Goal: Task Accomplishment & Management: Manage account settings

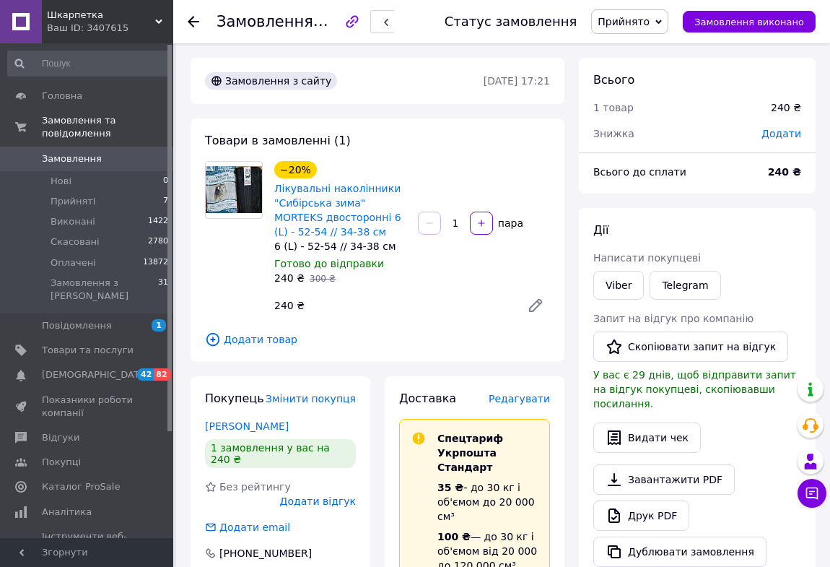
scroll to position [93, 0]
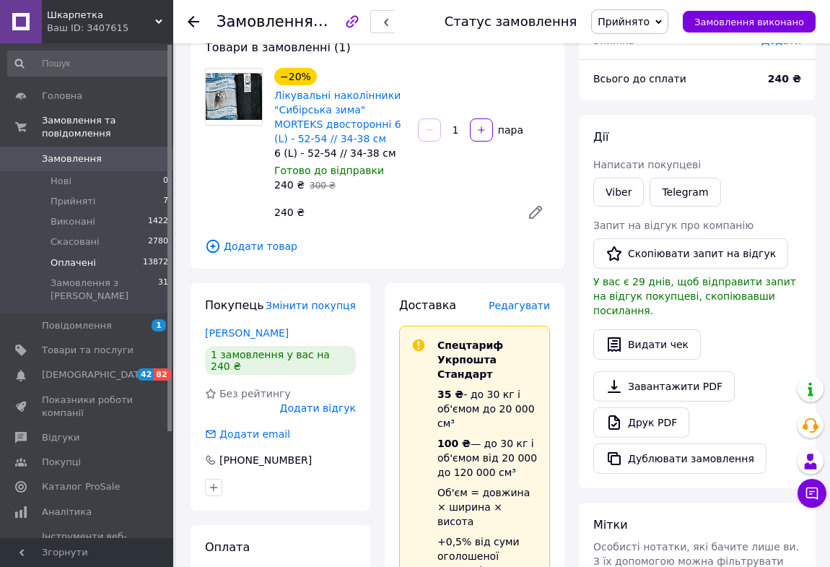
click at [79, 256] on span "Оплачені" at bounding box center [73, 262] width 45 height 13
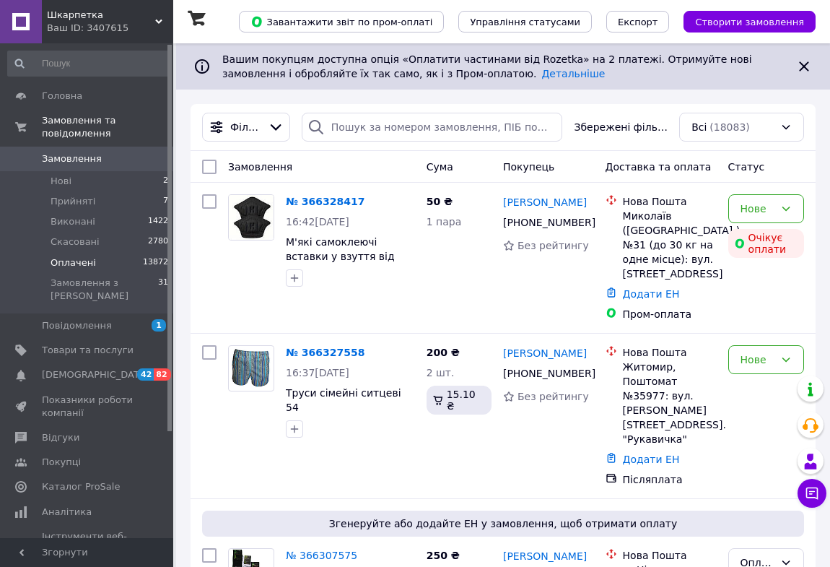
click at [78, 256] on span "Оплачені" at bounding box center [73, 262] width 45 height 13
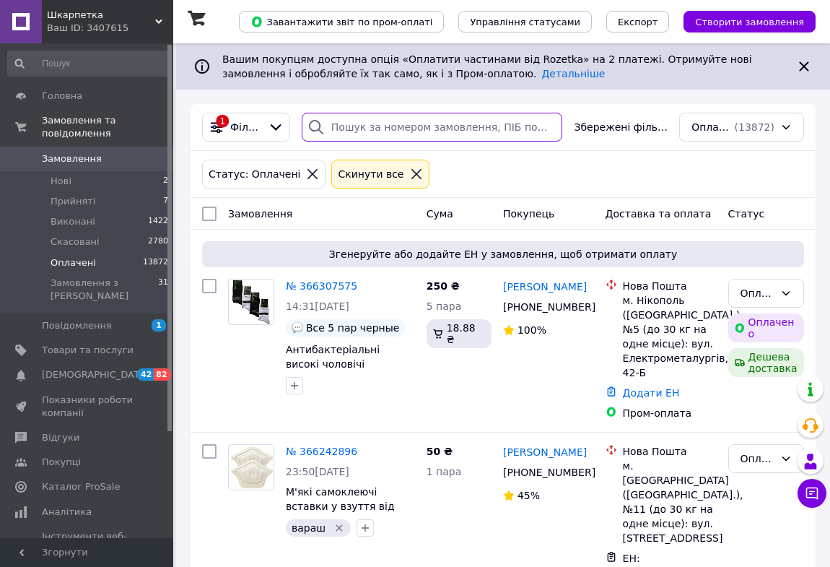
click at [354, 134] on input "search" at bounding box center [432, 127] width 261 height 29
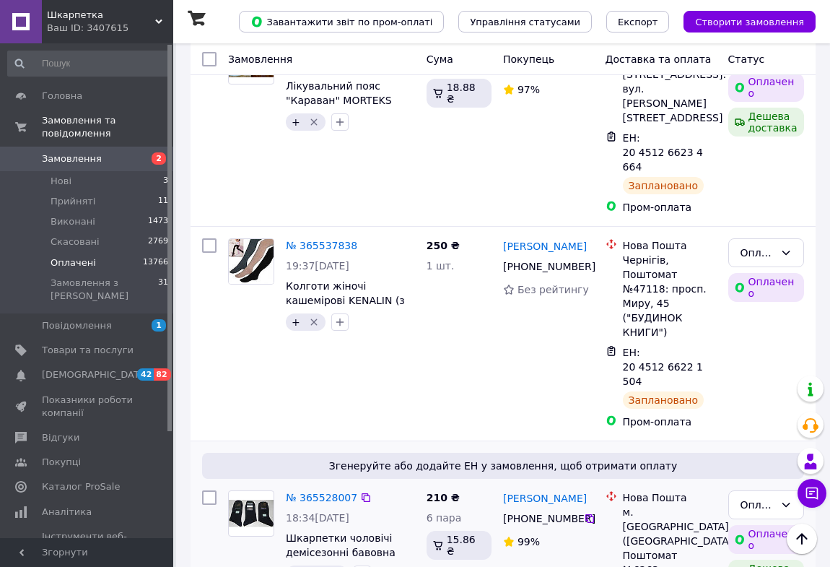
scroll to position [591, 0]
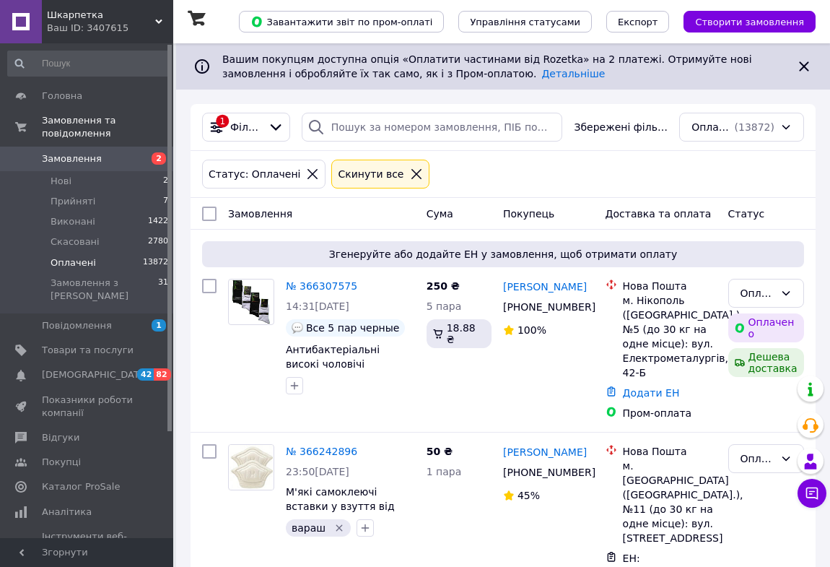
click at [77, 256] on span "Оплачені" at bounding box center [73, 262] width 45 height 13
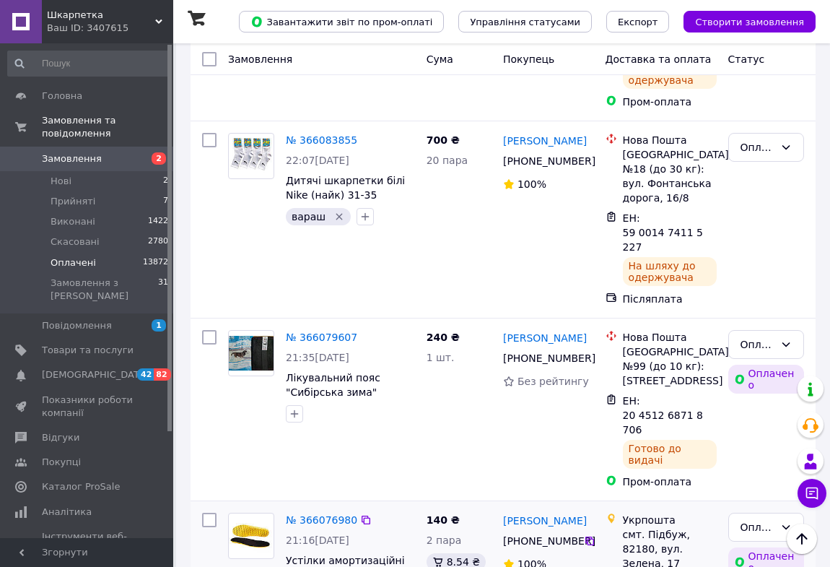
scroll to position [1706, 0]
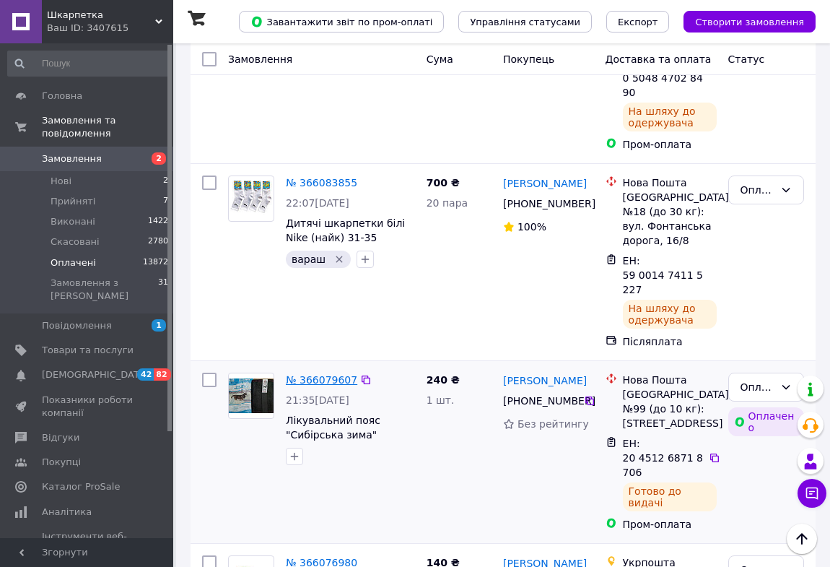
click at [330, 374] on link "№ 366079607" at bounding box center [321, 380] width 71 height 12
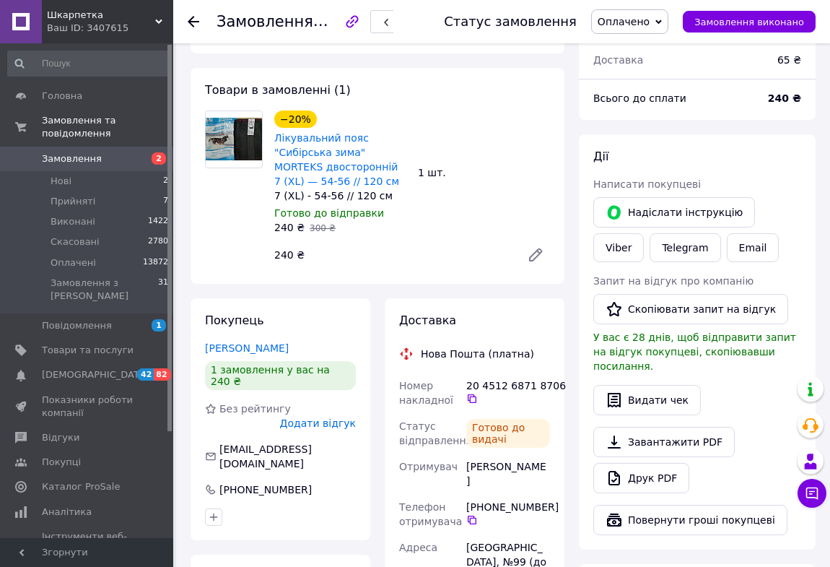
scroll to position [131, 0]
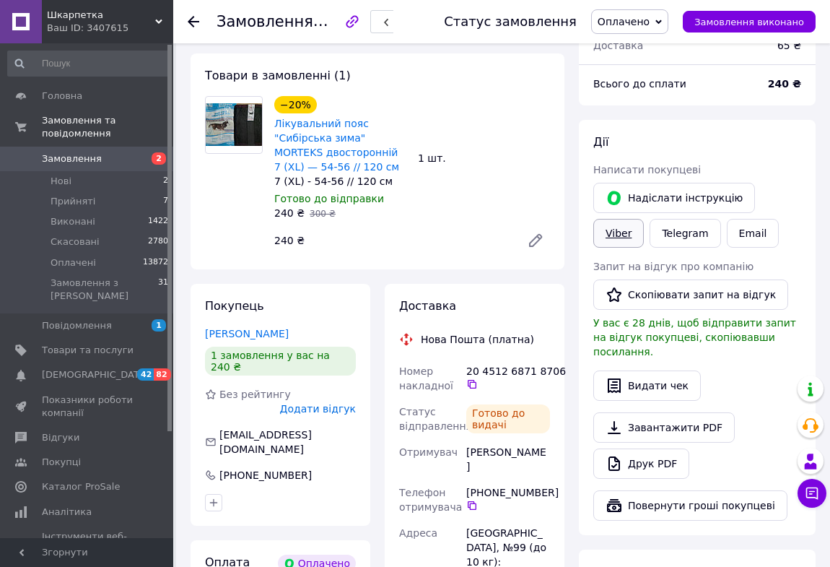
click at [644, 219] on link "Viber" at bounding box center [619, 233] width 51 height 29
click at [61, 175] on span "Нові" at bounding box center [61, 181] width 21 height 13
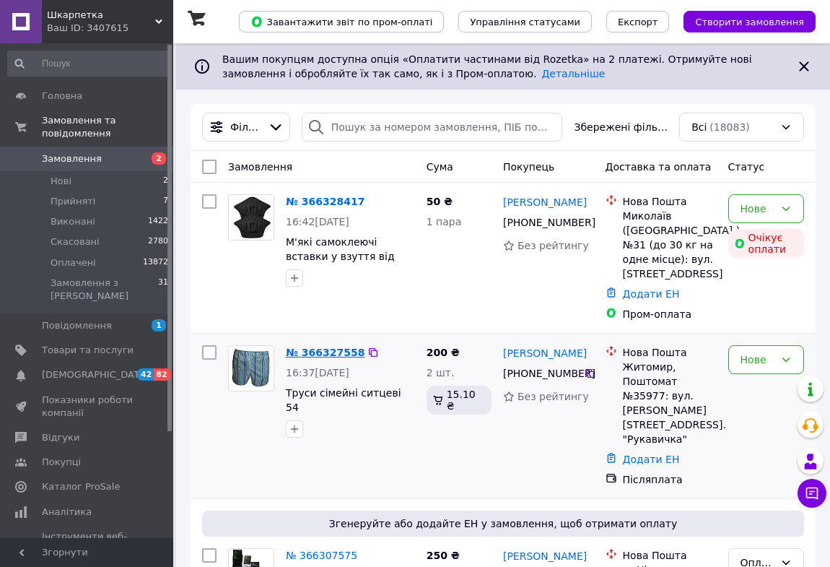
click at [333, 353] on link "№ 366327558" at bounding box center [325, 353] width 79 height 12
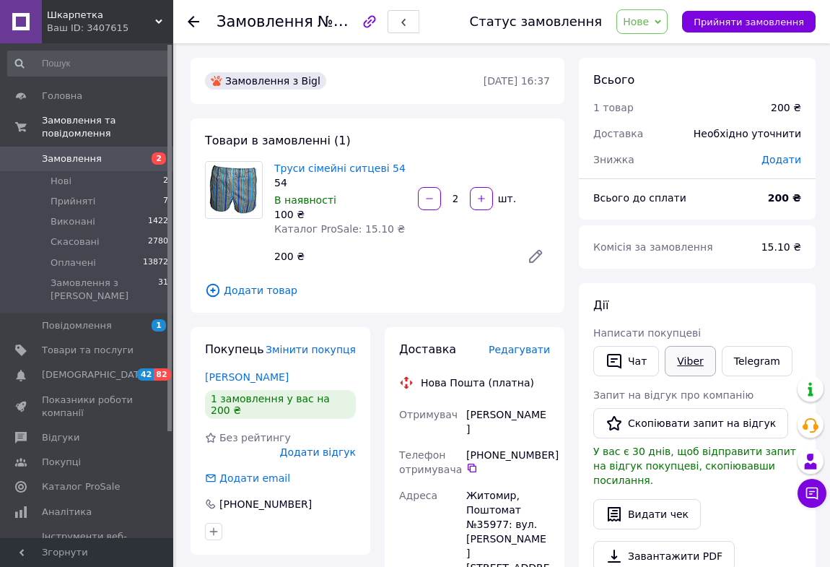
click at [690, 360] on link "Viber" at bounding box center [690, 361] width 51 height 30
drag, startPoint x: 669, startPoint y: 21, endPoint x: 664, endPoint y: 33, distance: 13.6
click at [661, 21] on icon at bounding box center [658, 22] width 6 height 6
click at [659, 45] on li "Прийнято" at bounding box center [650, 51] width 66 height 22
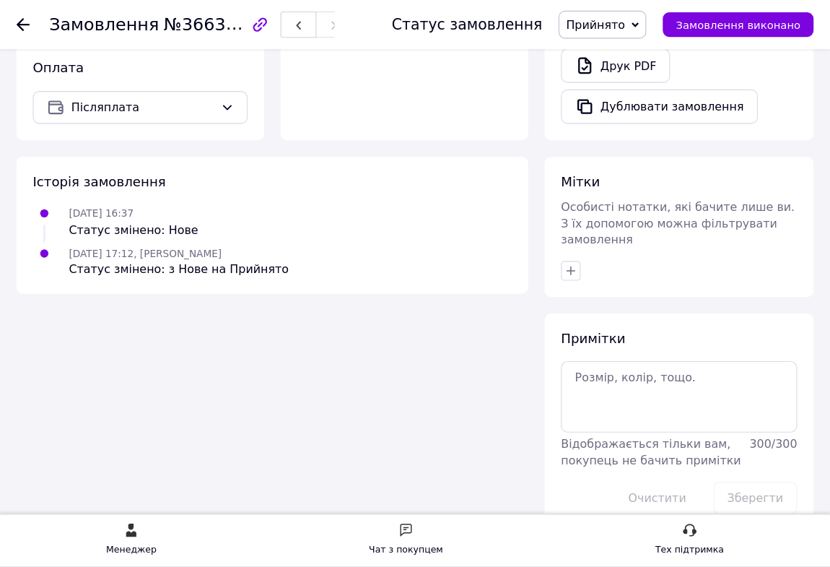
scroll to position [419, 0]
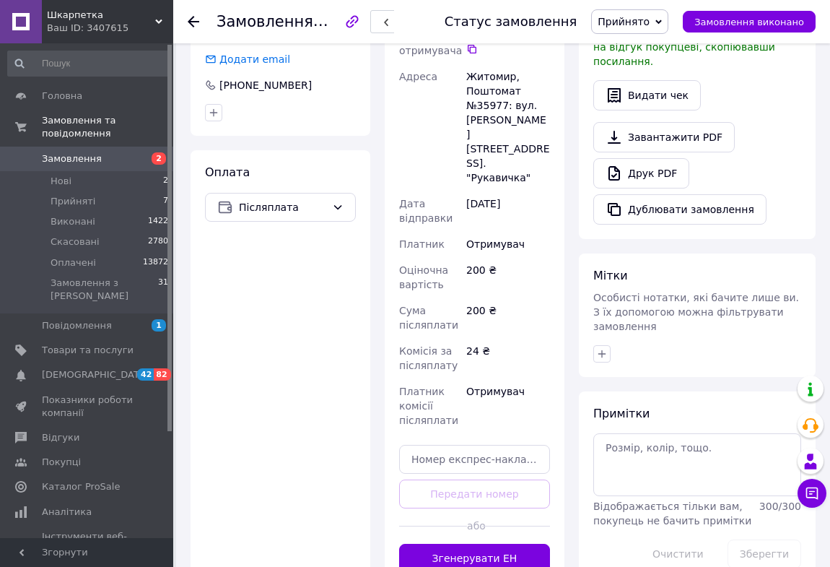
click at [192, 20] on icon at bounding box center [194, 22] width 12 height 12
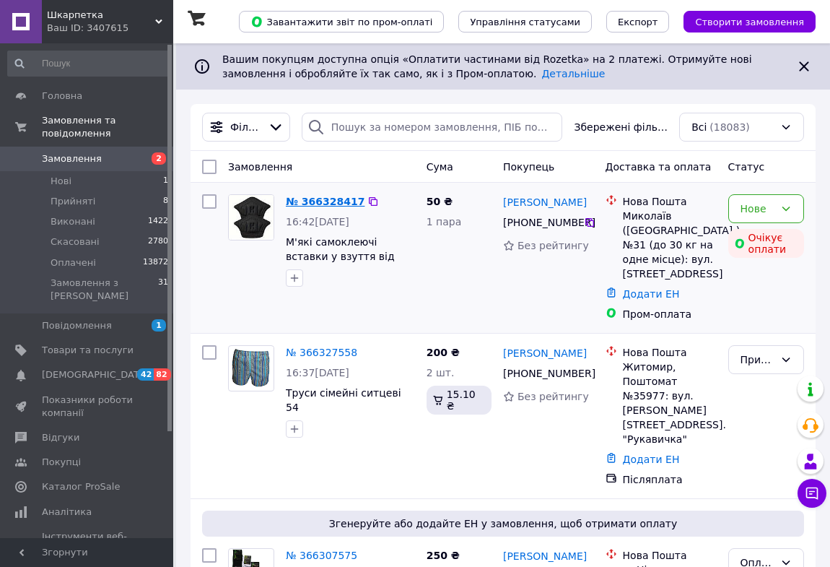
click at [342, 202] on link "№ 366328417" at bounding box center [325, 202] width 79 height 12
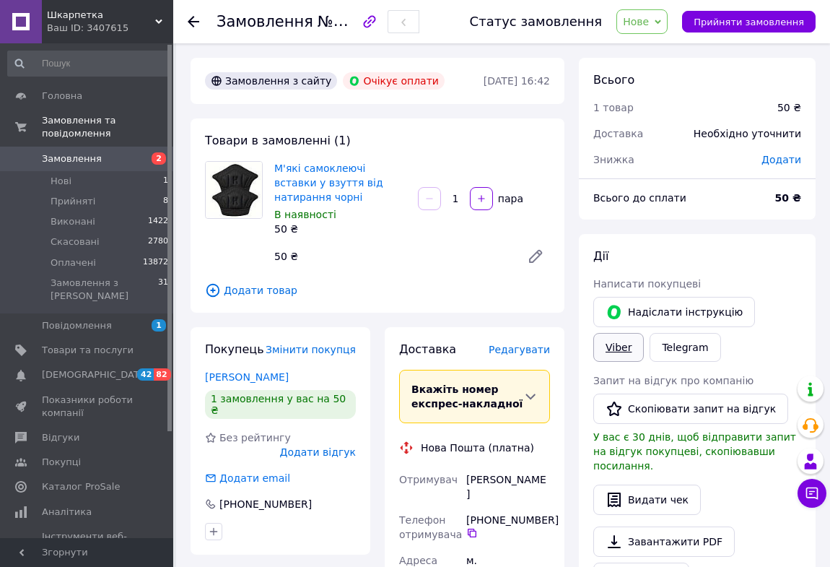
click at [644, 333] on link "Viber" at bounding box center [619, 347] width 51 height 29
click at [661, 22] on icon at bounding box center [658, 22] width 6 height 6
click at [679, 53] on li "Прийнято" at bounding box center [650, 51] width 66 height 22
click at [188, 16] on icon at bounding box center [194, 22] width 12 height 12
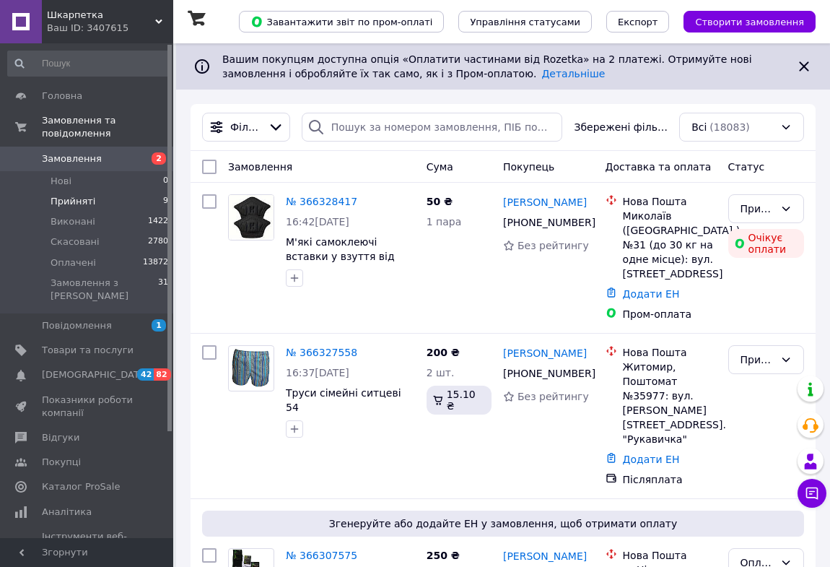
click at [79, 195] on span "Прийняті" at bounding box center [73, 201] width 45 height 13
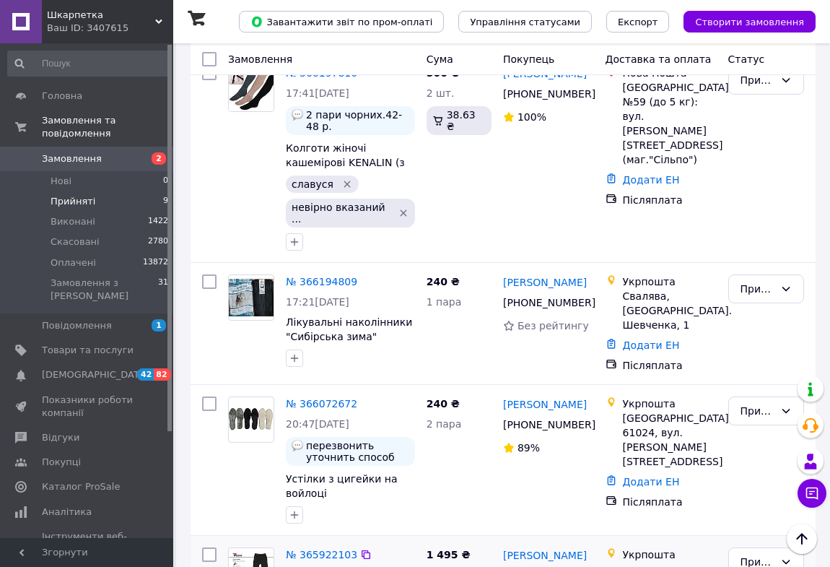
scroll to position [893, 0]
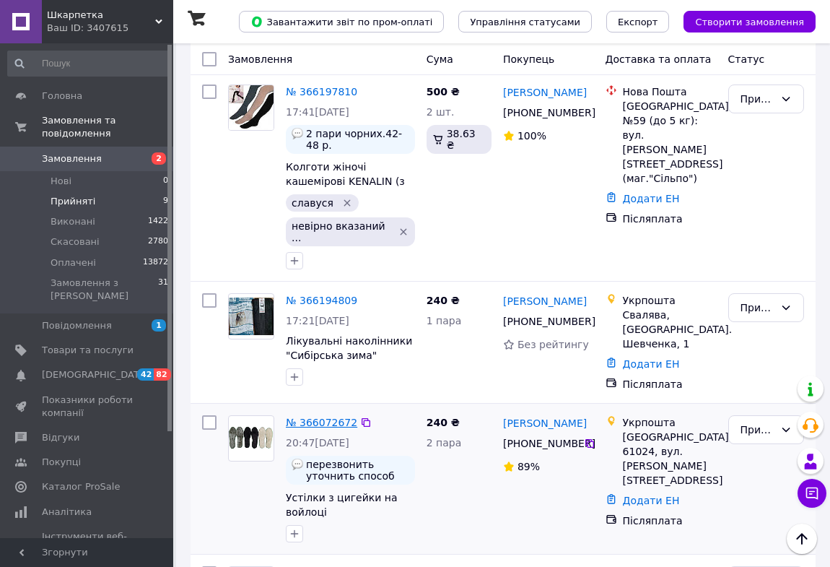
click at [339, 417] on link "№ 366072672" at bounding box center [321, 423] width 71 height 12
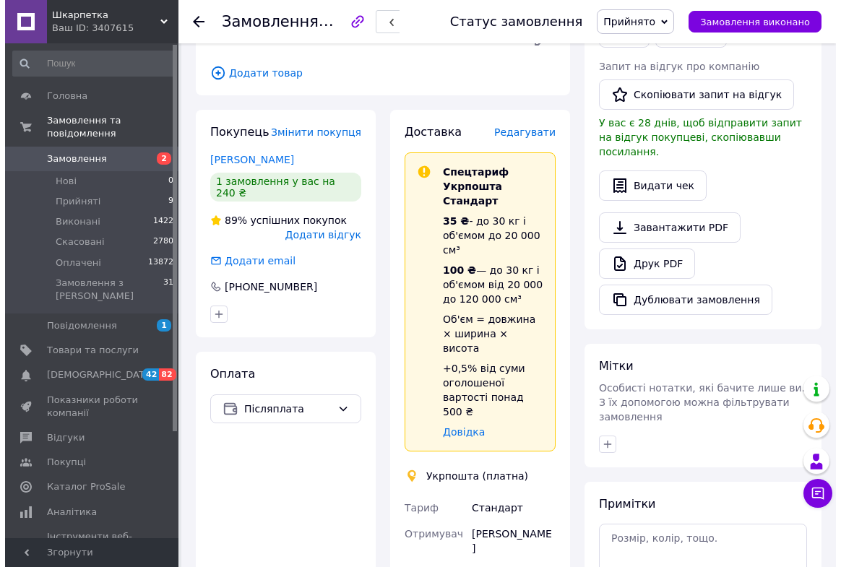
scroll to position [105, 0]
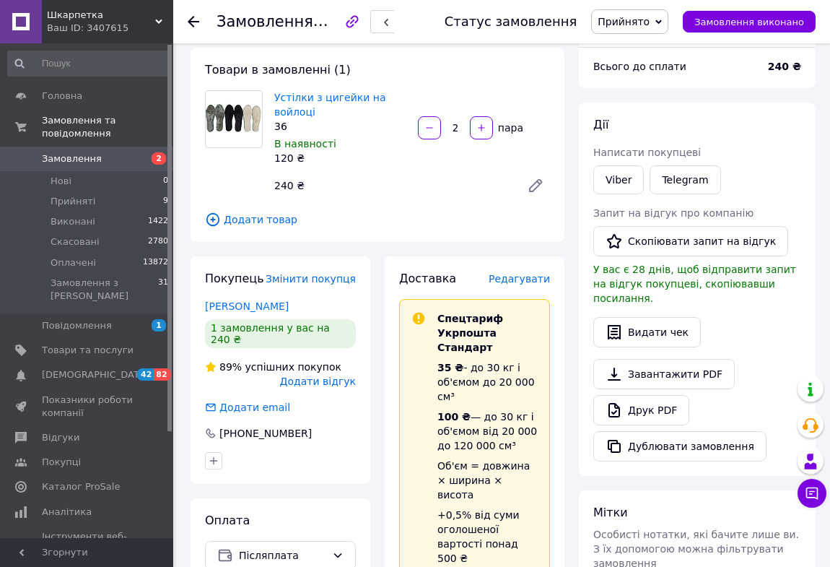
click at [524, 282] on span "Редагувати" at bounding box center [519, 279] width 61 height 12
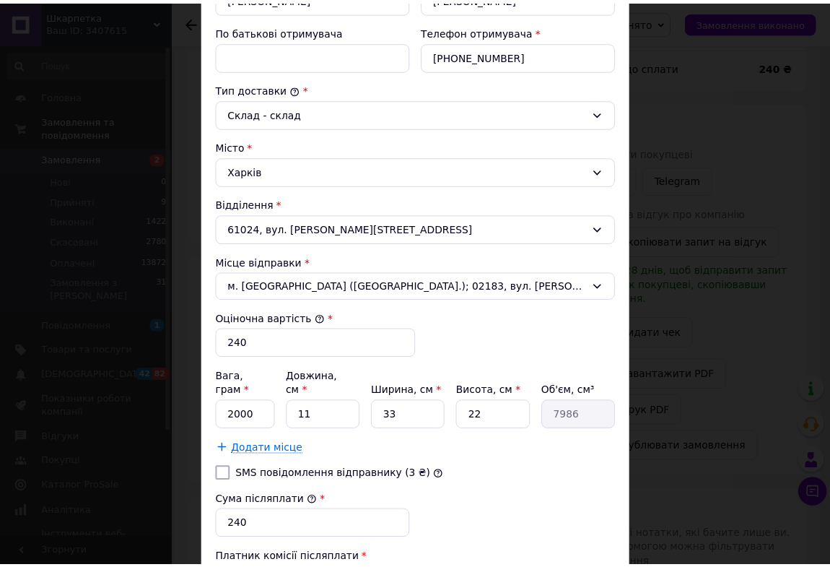
scroll to position [394, 0]
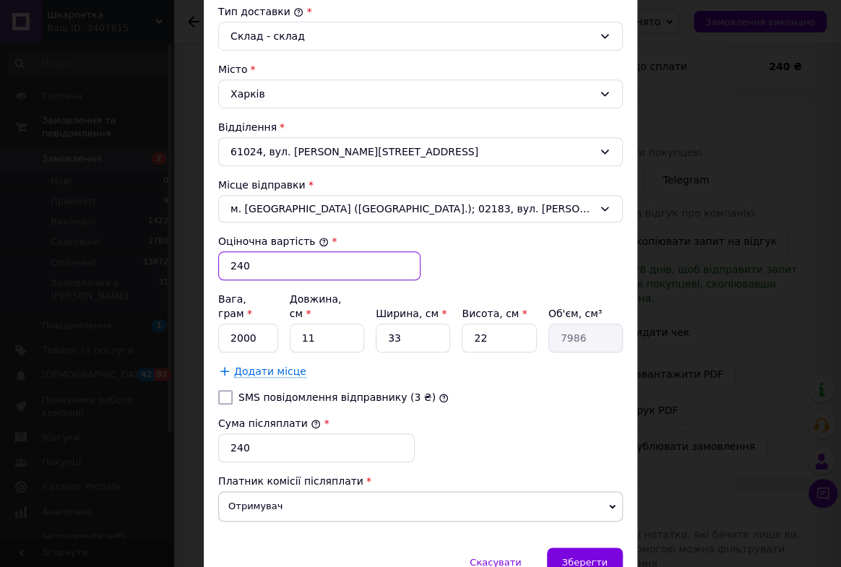
drag, startPoint x: 225, startPoint y: 266, endPoint x: 270, endPoint y: 265, distance: 45.5
click at [270, 265] on input "240" at bounding box center [319, 265] width 202 height 29
type input "500"
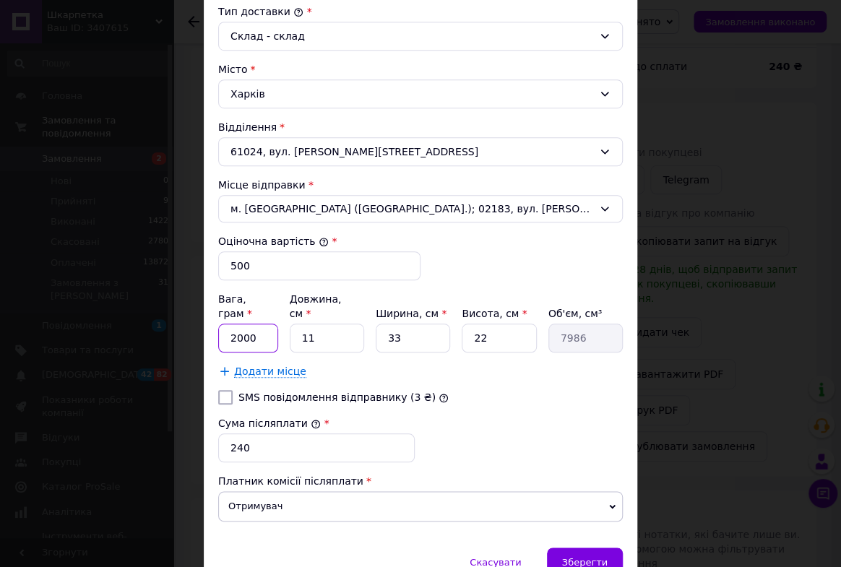
click at [236, 323] on input "2000" at bounding box center [248, 337] width 60 height 29
type input "100"
click at [303, 323] on input "11" at bounding box center [327, 337] width 74 height 29
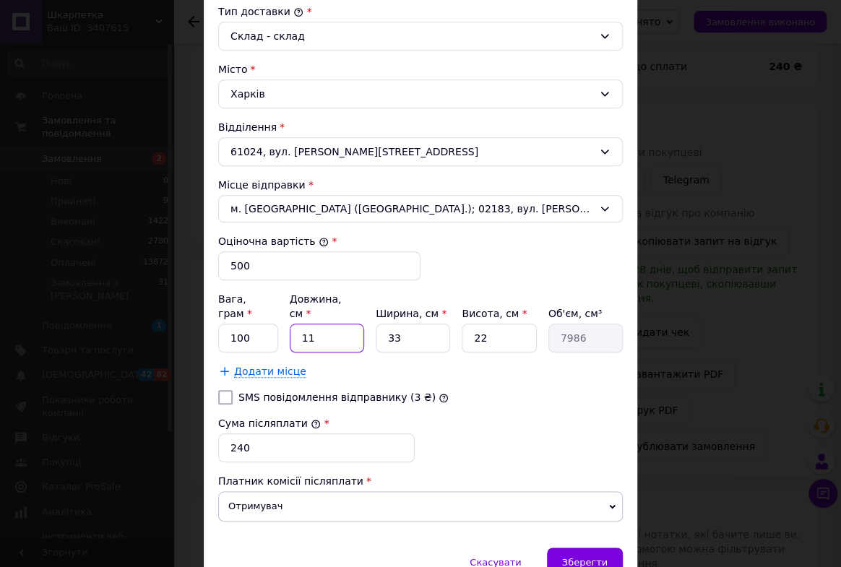
type input "2"
type input "1452"
type input "26"
type input "18876"
type input "26"
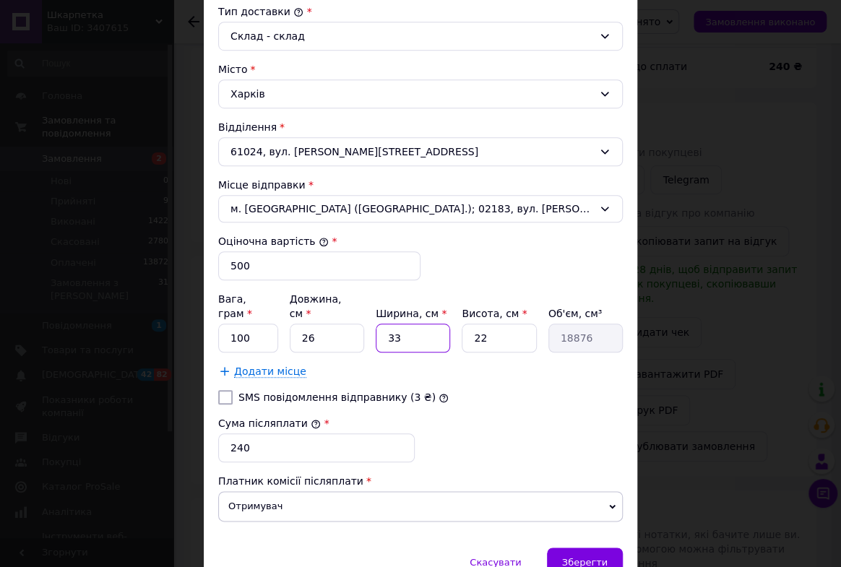
drag, startPoint x: 379, startPoint y: 321, endPoint x: 427, endPoint y: 321, distance: 48.4
click at [419, 323] on input "33" at bounding box center [412, 337] width 74 height 29
type input "2"
type input "1144"
type input "24"
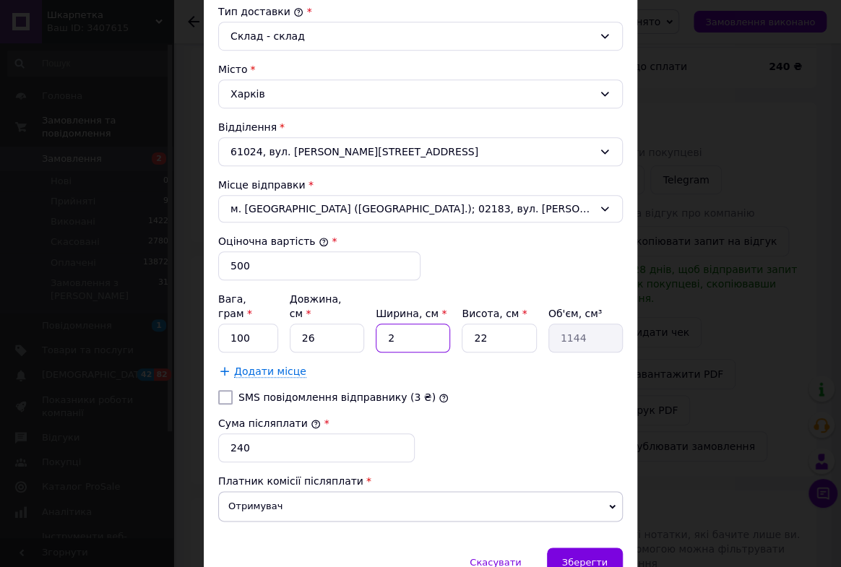
type input "13728"
type input "24"
drag, startPoint x: 469, startPoint y: 321, endPoint x: 516, endPoint y: 321, distance: 46.9
click at [513, 323] on input "22" at bounding box center [498, 337] width 74 height 29
type input "3"
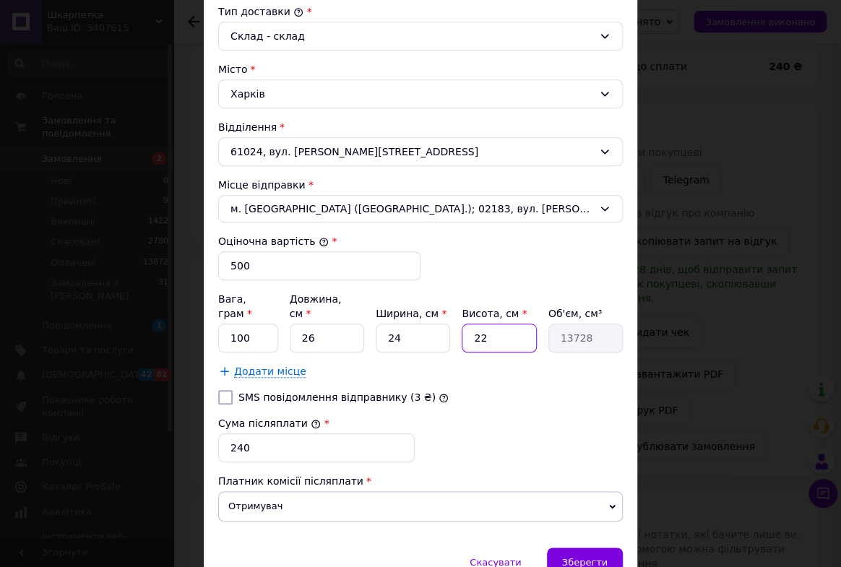
type input "1872"
type input "3"
click at [456, 368] on div "[PERSON_NAME] * [PERSON_NAME] * Отримувач Прізвище отримувача * [PERSON_NAME] І…" at bounding box center [420, 153] width 404 height 760
click at [573, 557] on span "Зберегти" at bounding box center [584, 562] width 45 height 11
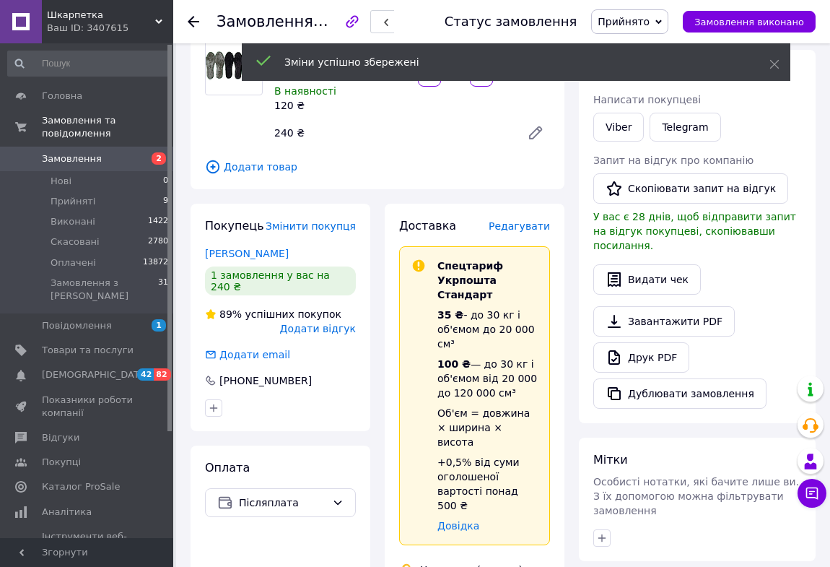
scroll to position [368, 0]
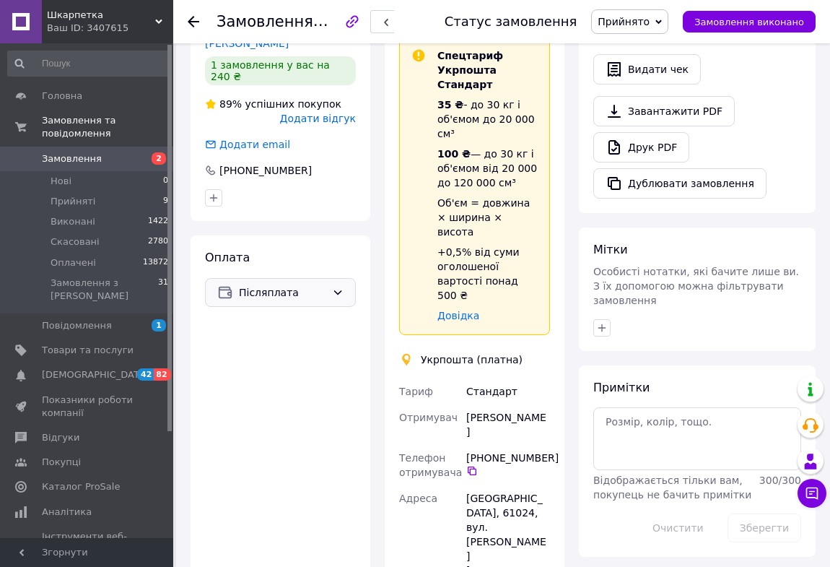
click at [339, 287] on icon at bounding box center [338, 293] width 12 height 12
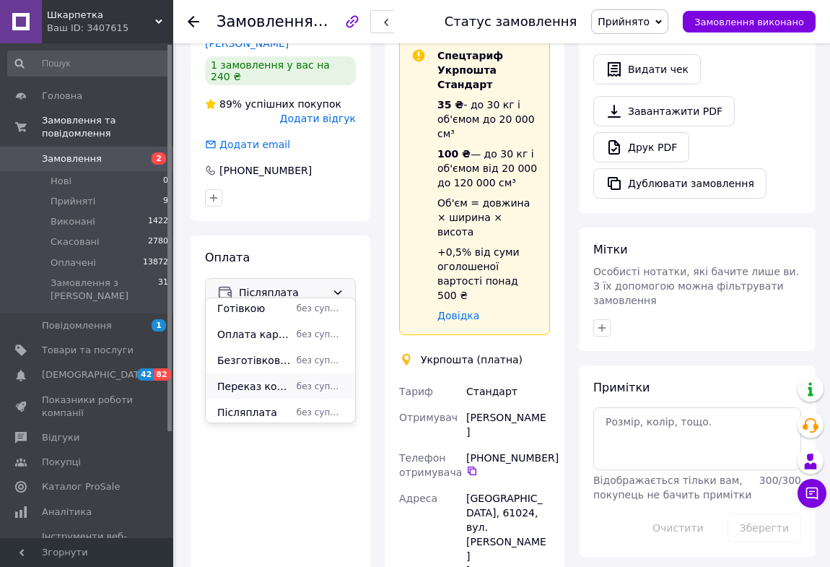
scroll to position [60, 0]
click at [275, 382] on span "Переказ коштів на картку Приватбанку ([CREDIT_CARD_NUMBER] [PERSON_NAME] [PERSO…" at bounding box center [254, 384] width 74 height 14
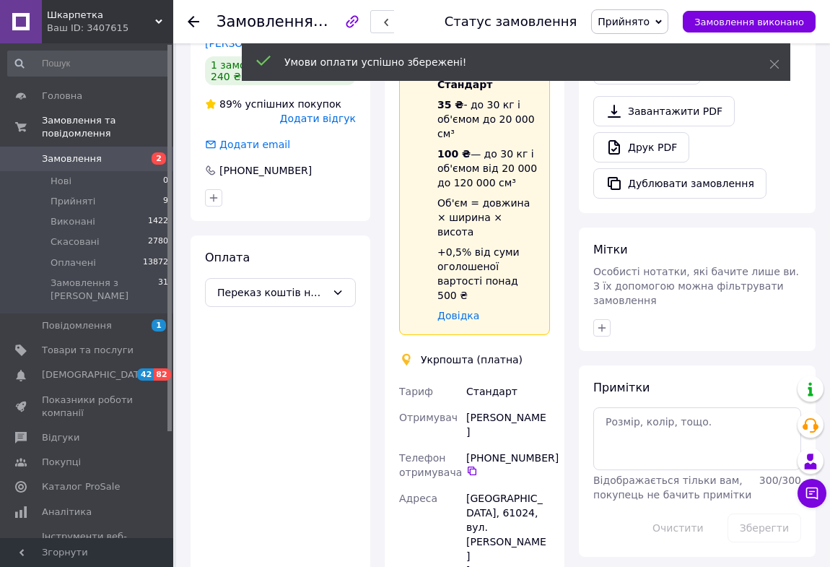
scroll to position [123, 0]
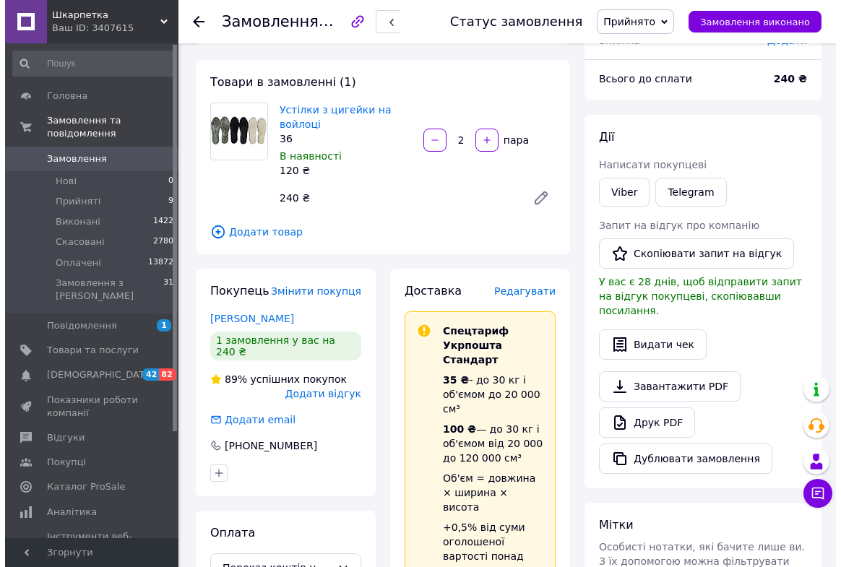
scroll to position [123, 0]
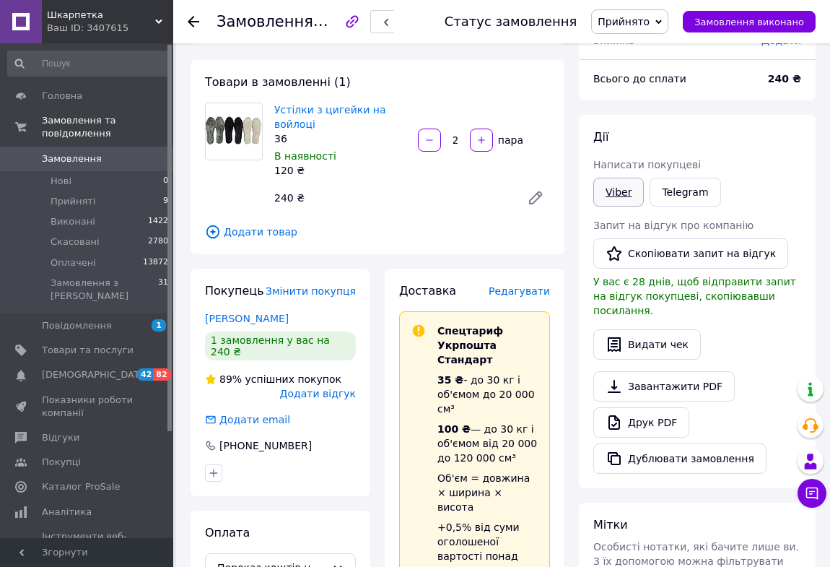
click at [623, 194] on link "Viber" at bounding box center [619, 192] width 51 height 29
click at [522, 291] on span "Редагувати" at bounding box center [519, 291] width 61 height 12
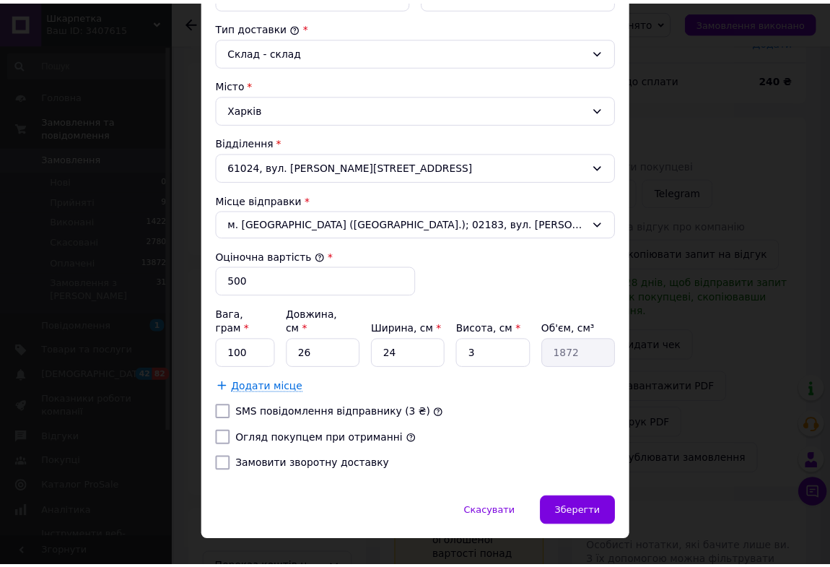
scroll to position [387, 0]
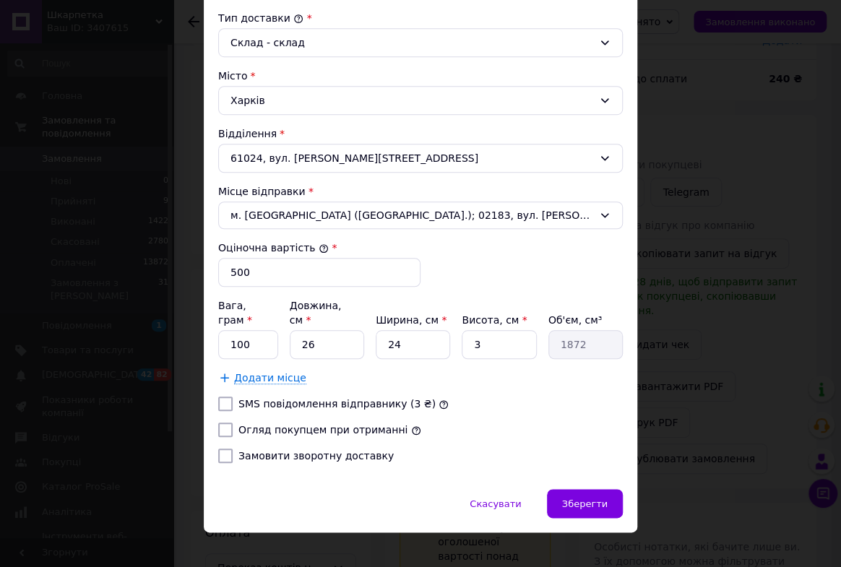
click at [219, 422] on input "Огляд покупцем при отриманні" at bounding box center [225, 429] width 14 height 14
checkbox input "true"
click at [583, 498] on span "Зберегти" at bounding box center [584, 503] width 45 height 11
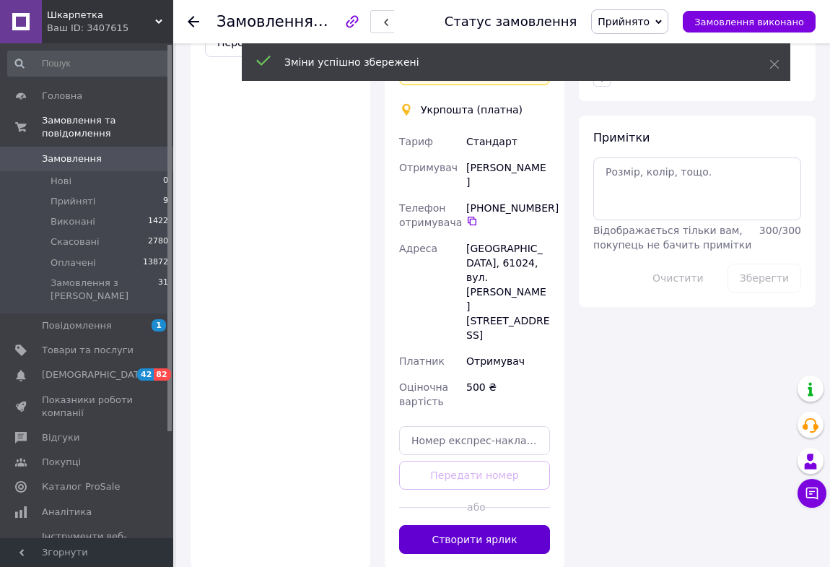
scroll to position [750, 0]
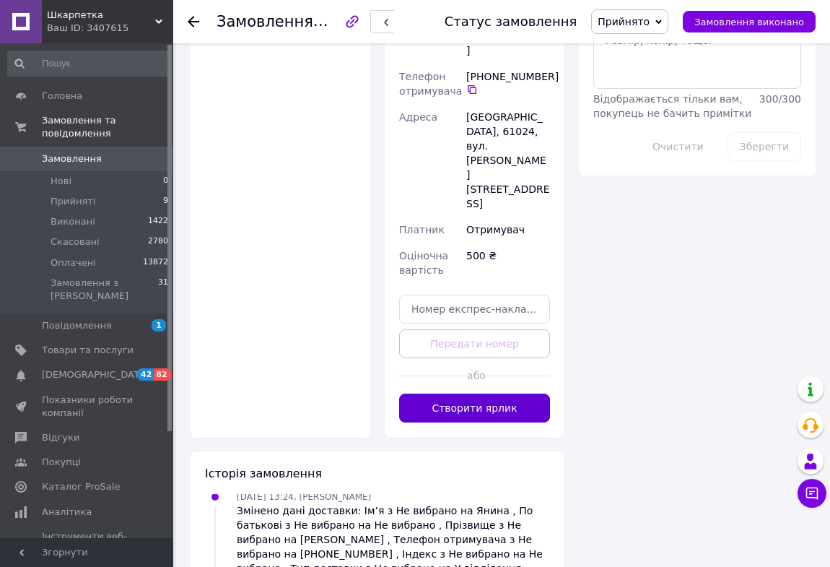
click at [508, 394] on button "Створити ярлик" at bounding box center [474, 408] width 151 height 29
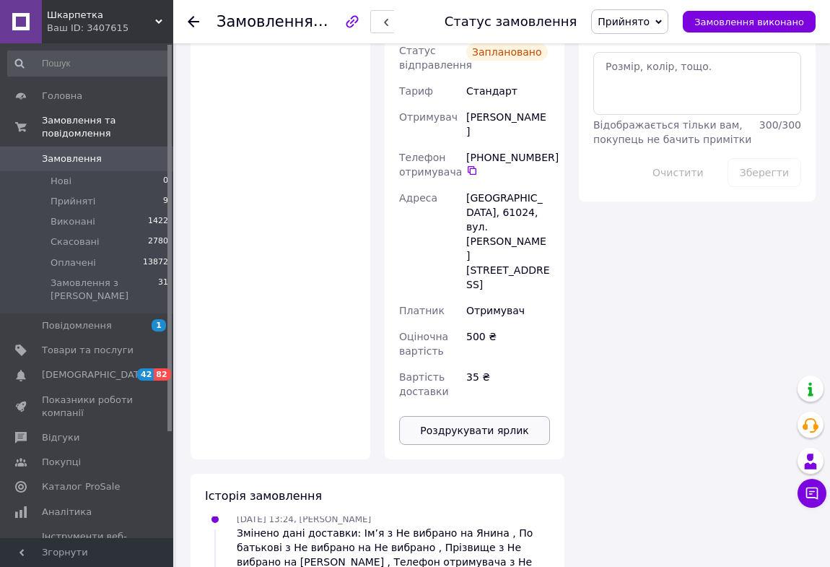
click at [477, 416] on button "Роздрукувати ярлик" at bounding box center [474, 430] width 151 height 29
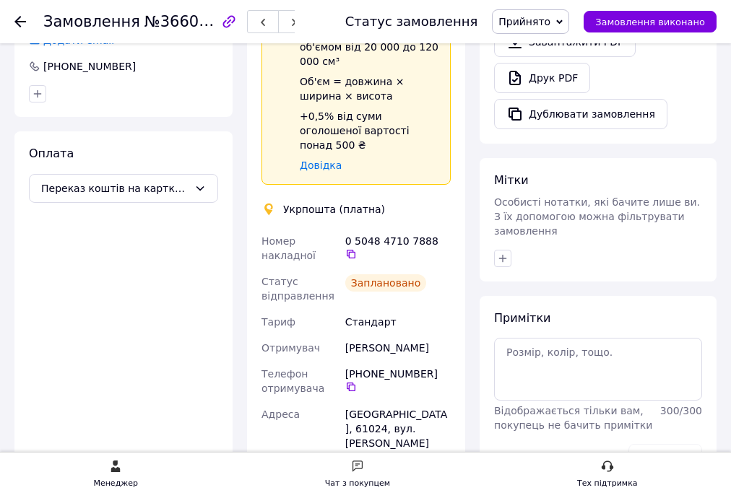
scroll to position [461, 0]
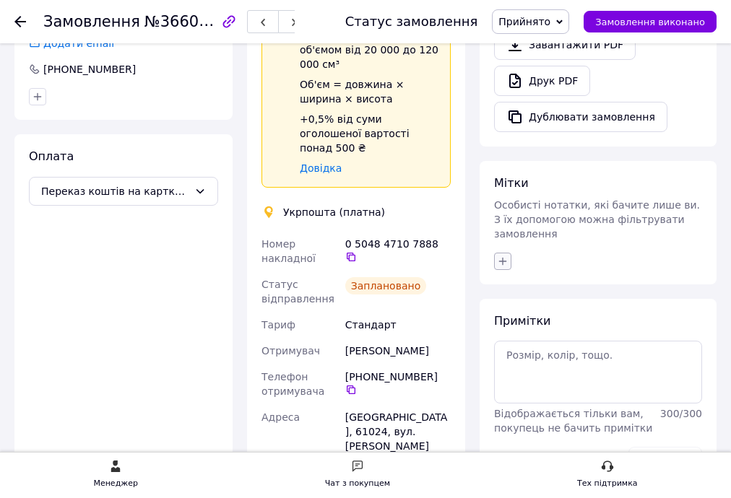
click at [503, 256] on icon "button" at bounding box center [503, 262] width 12 height 12
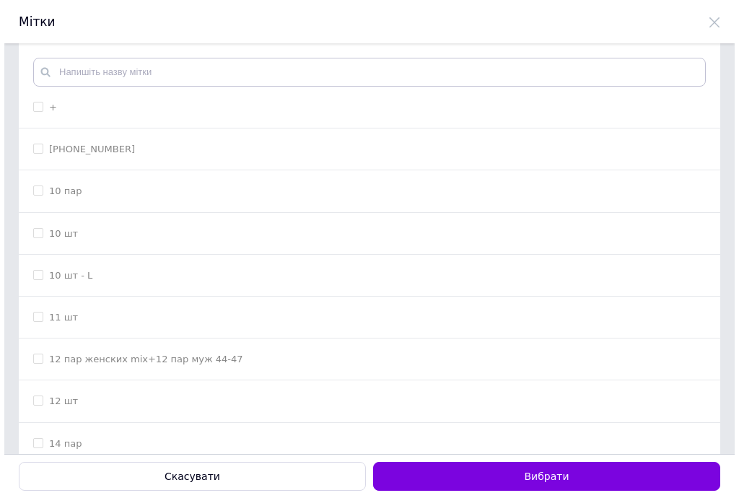
scroll to position [0, 0]
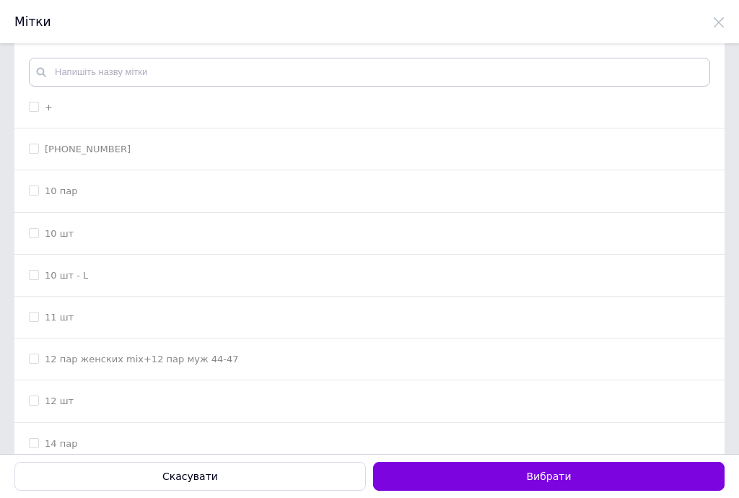
click at [35, 105] on input "+" at bounding box center [33, 106] width 9 height 9
checkbox input "true"
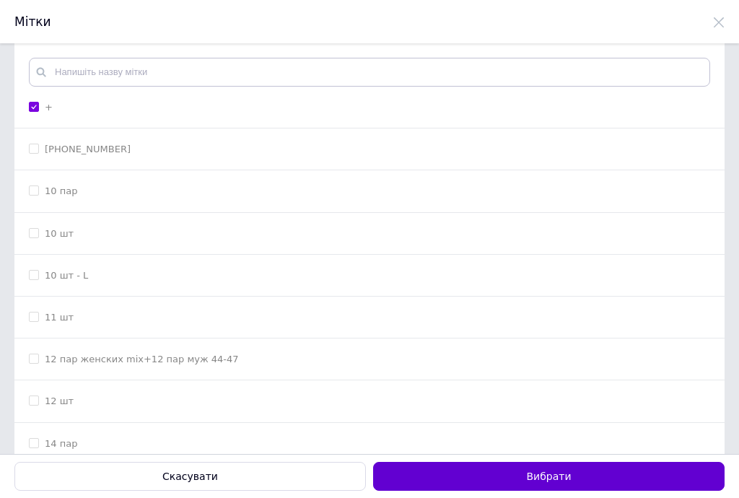
click at [505, 479] on button "Вибрати" at bounding box center [549, 476] width 352 height 29
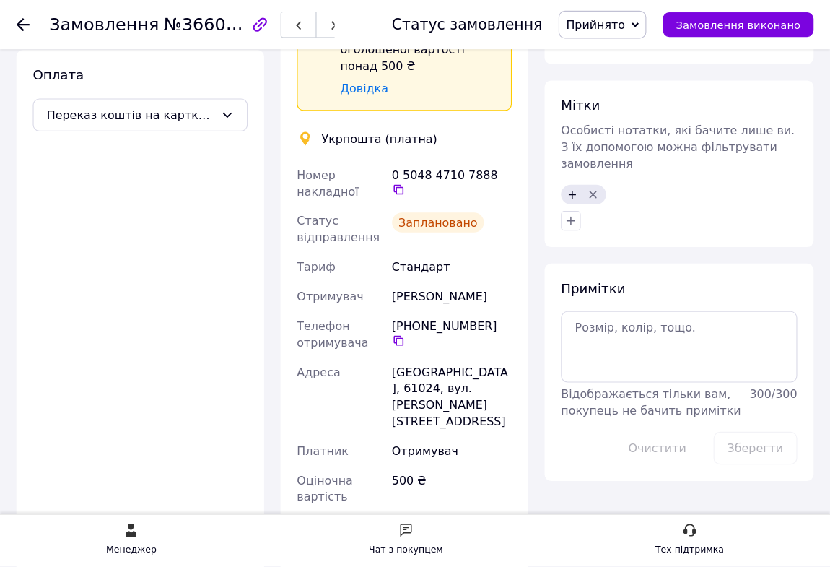
scroll to position [107, 0]
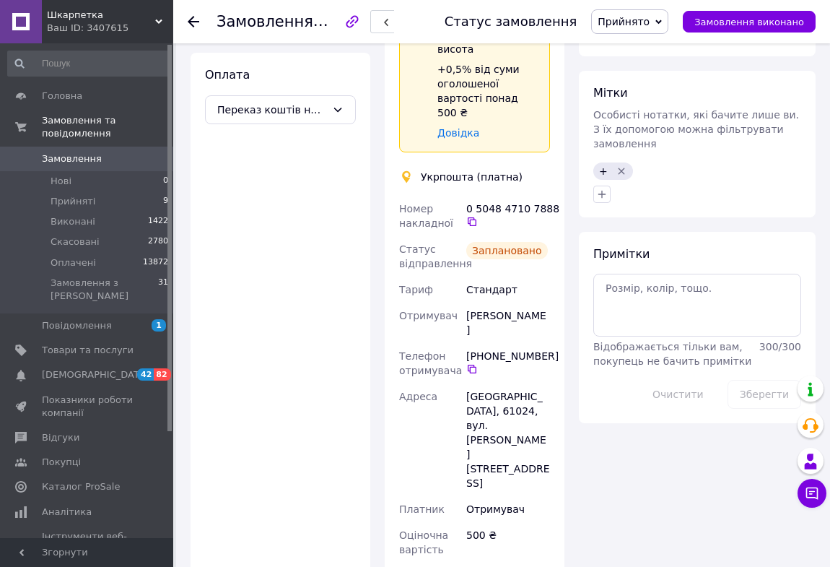
click at [194, 22] on use at bounding box center [194, 22] width 12 height 12
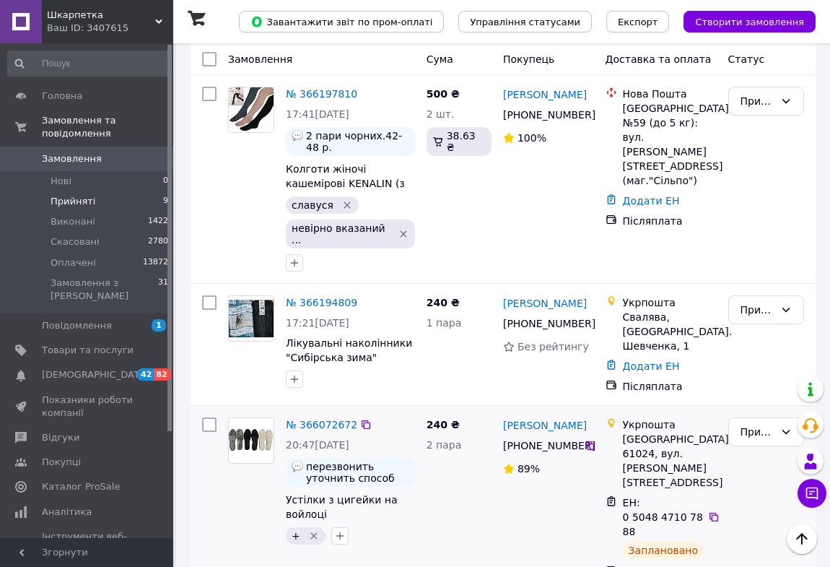
scroll to position [890, 0]
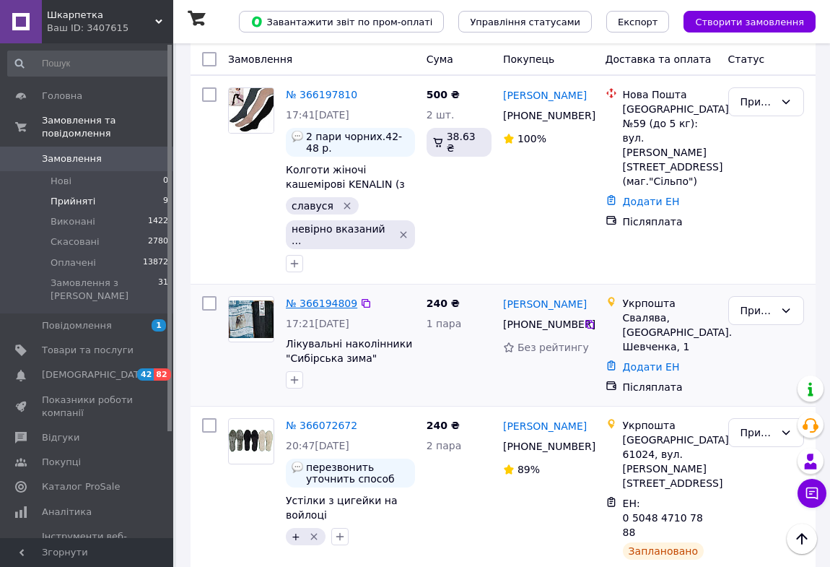
click at [320, 297] on link "№ 366194809" at bounding box center [321, 303] width 71 height 12
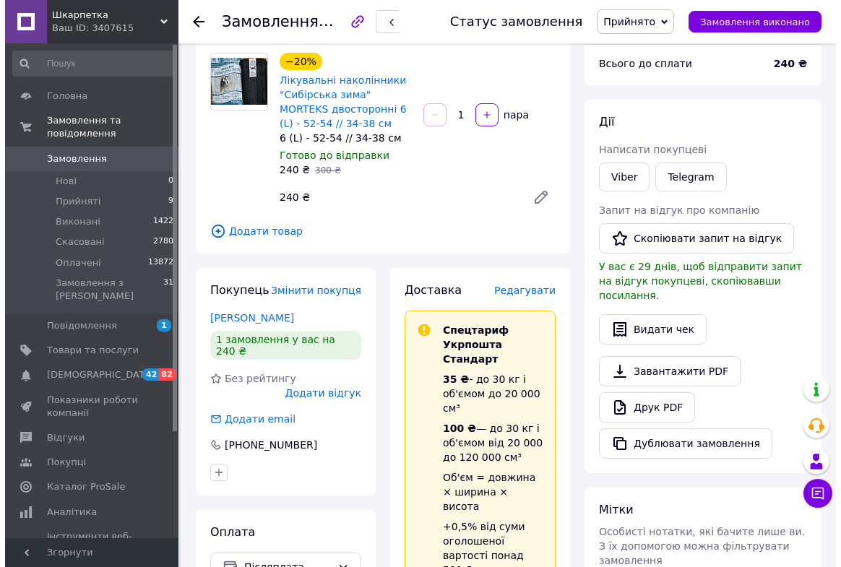
scroll to position [37, 0]
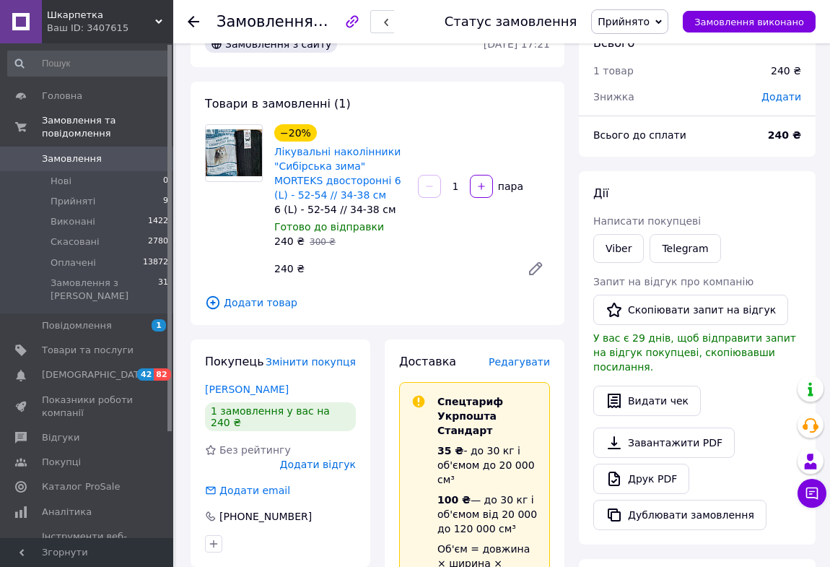
click at [535, 362] on span "Редагувати" at bounding box center [519, 362] width 61 height 12
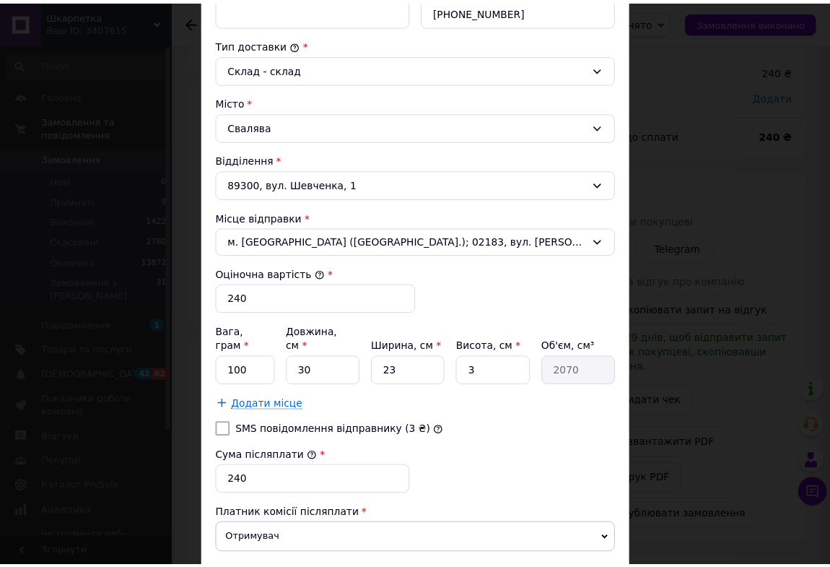
scroll to position [394, 0]
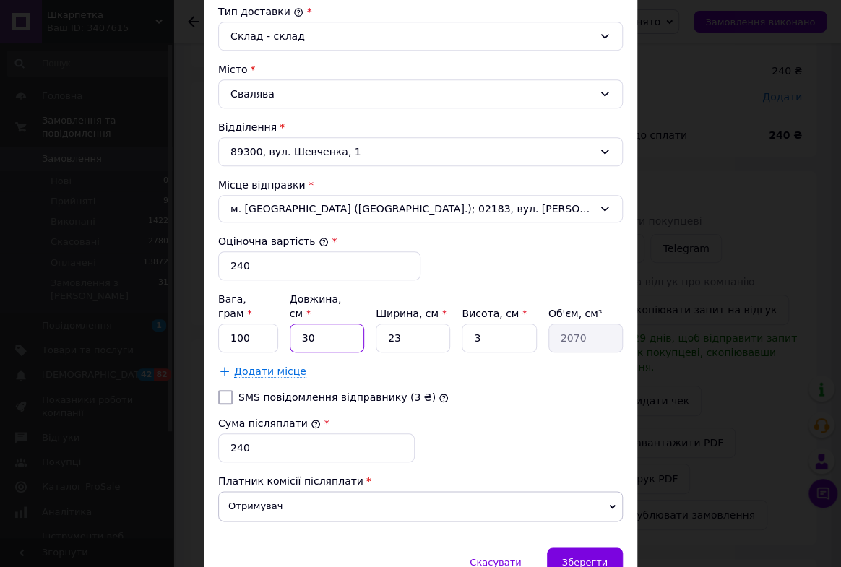
drag, startPoint x: 291, startPoint y: 324, endPoint x: 366, endPoint y: 323, distance: 75.1
click at [362, 323] on div "Вага, грам * 100 Довжина, см * 30 Ширина, см * 23 Висота, см * 3 Об'єм, см³ 2070" at bounding box center [420, 322] width 404 height 61
type input "2"
type input "138"
type input "28"
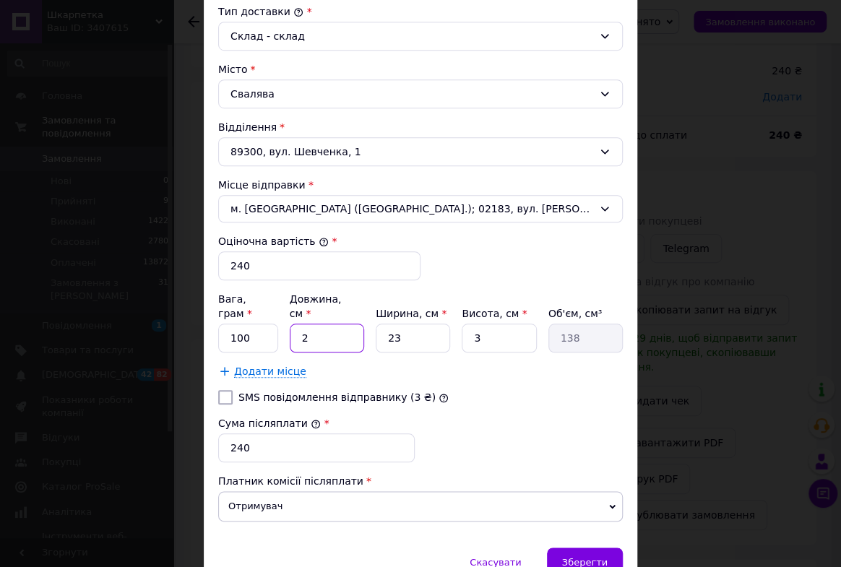
type input "1932"
type input "28"
click at [578, 552] on div "Зберегти" at bounding box center [585, 561] width 76 height 29
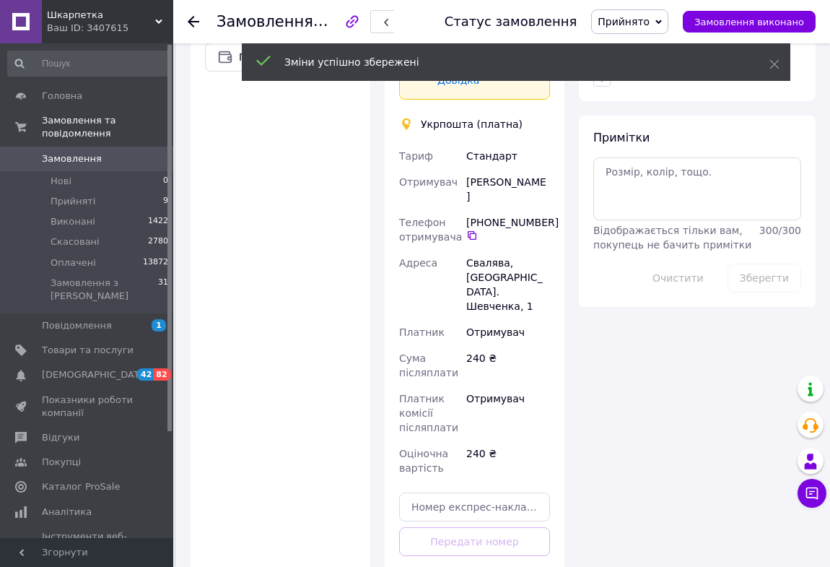
scroll to position [825, 0]
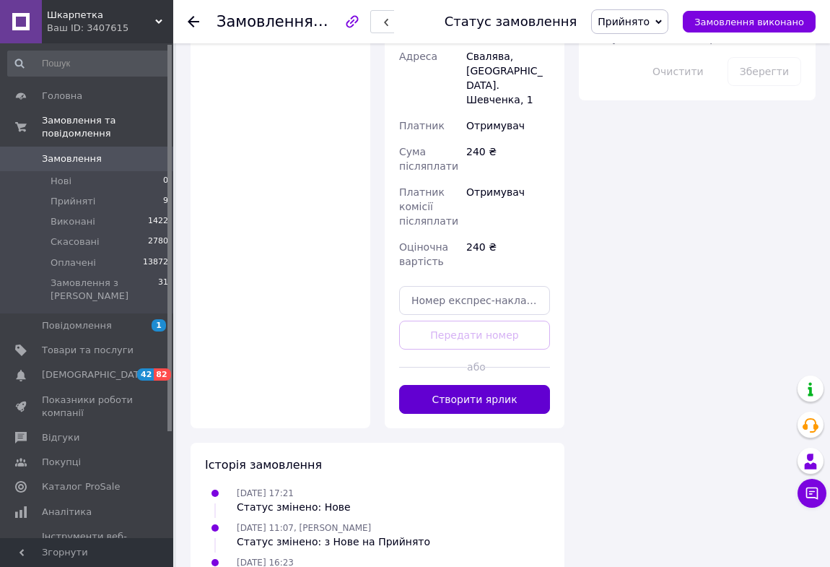
click at [479, 385] on button "Створити ярлик" at bounding box center [474, 399] width 151 height 29
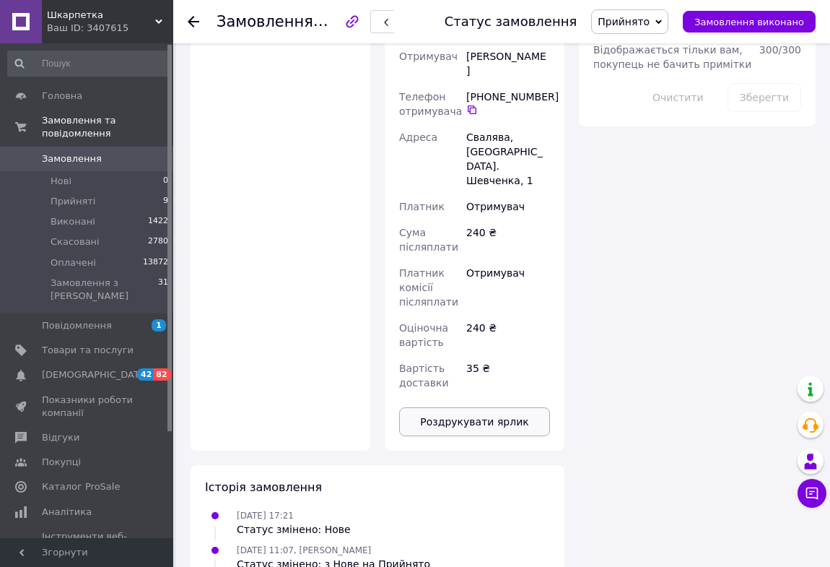
click at [469, 407] on button "Роздрукувати ярлик" at bounding box center [474, 421] width 151 height 29
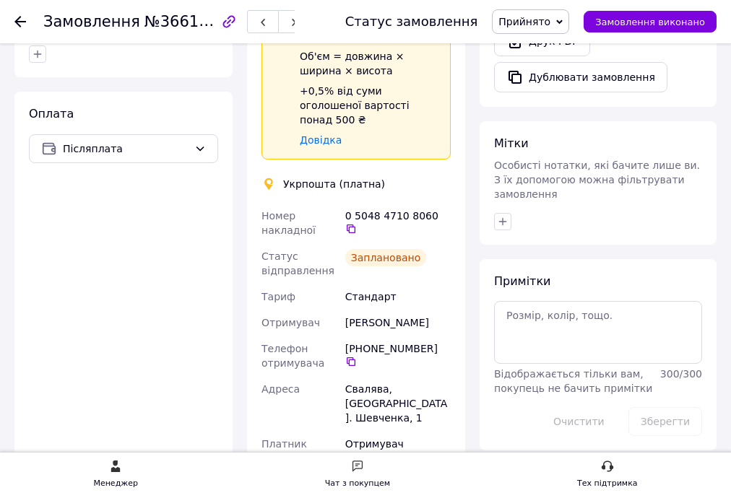
scroll to position [488, 0]
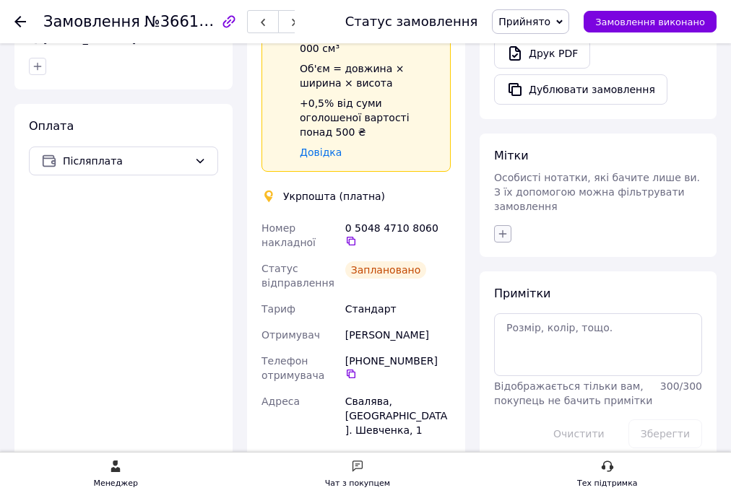
click at [503, 228] on icon "button" at bounding box center [503, 234] width 12 height 12
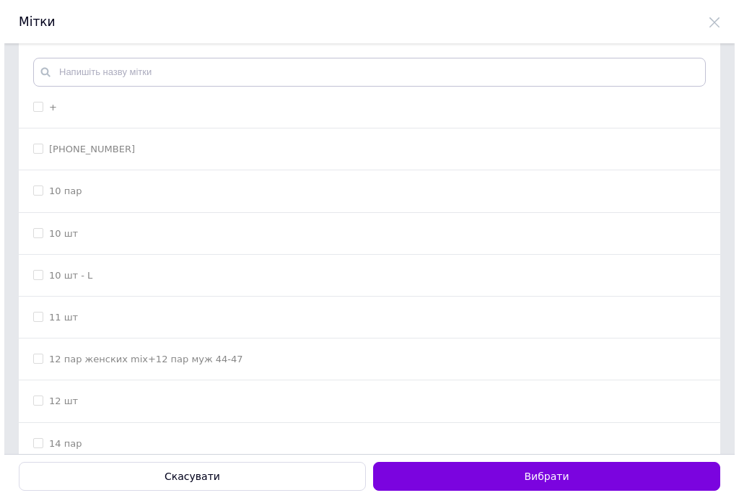
scroll to position [0, 0]
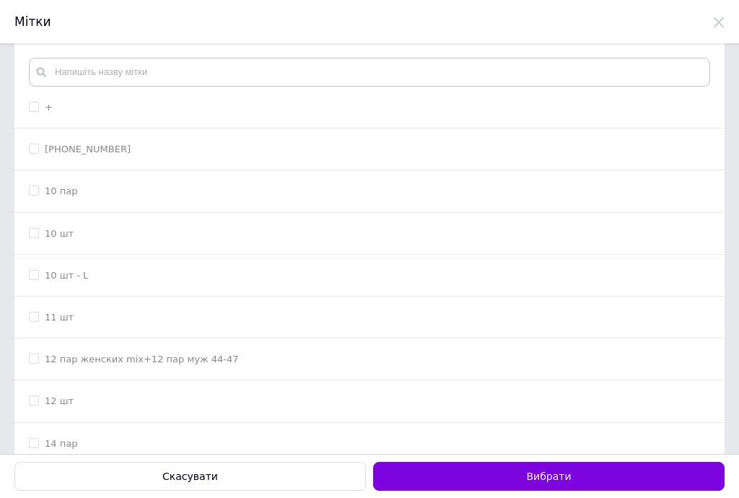
click at [35, 105] on input "+" at bounding box center [33, 106] width 9 height 9
checkbox input "true"
click at [422, 471] on button "Вибрати" at bounding box center [549, 476] width 352 height 29
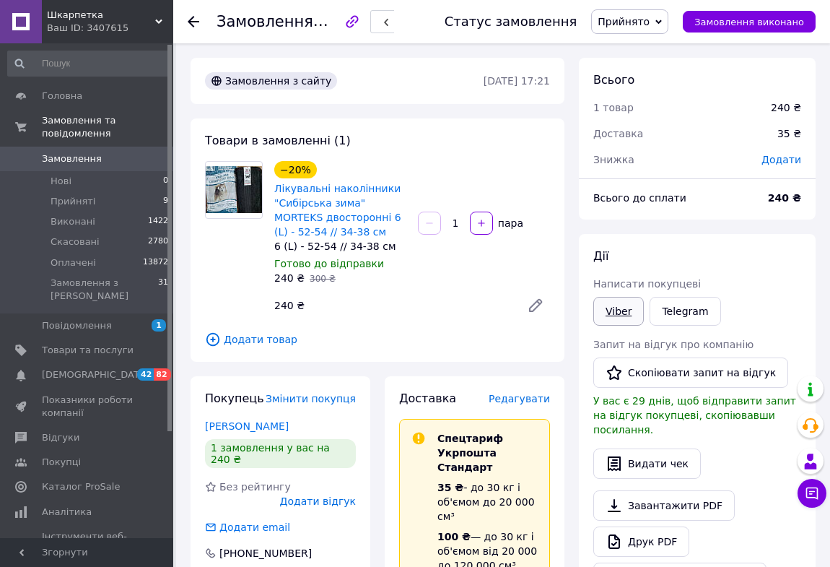
click at [622, 311] on link "Viber" at bounding box center [619, 311] width 51 height 29
click at [194, 20] on icon at bounding box center [194, 22] width 12 height 12
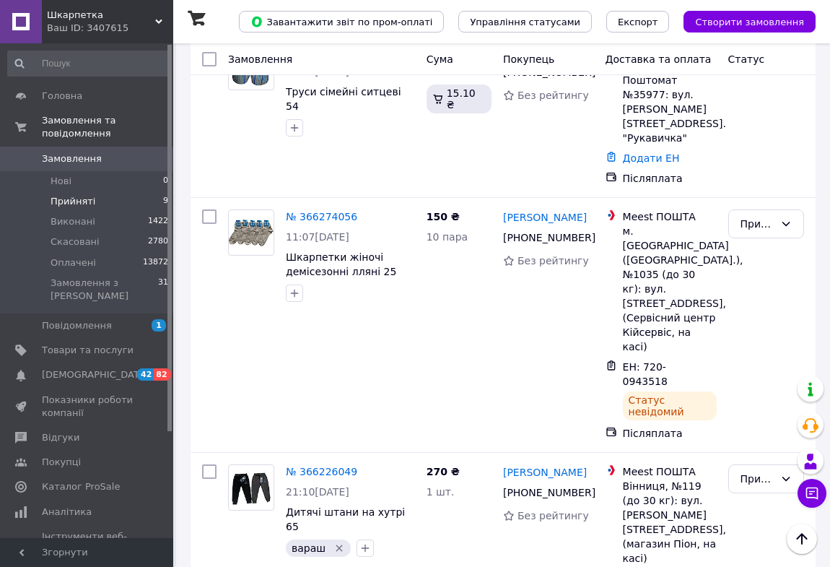
scroll to position [326, 0]
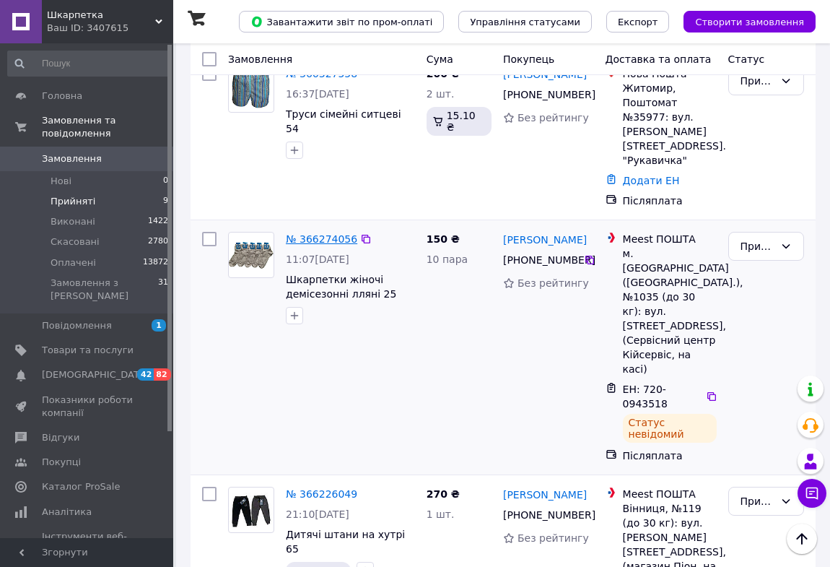
click at [330, 233] on link "№ 366274056" at bounding box center [321, 239] width 71 height 12
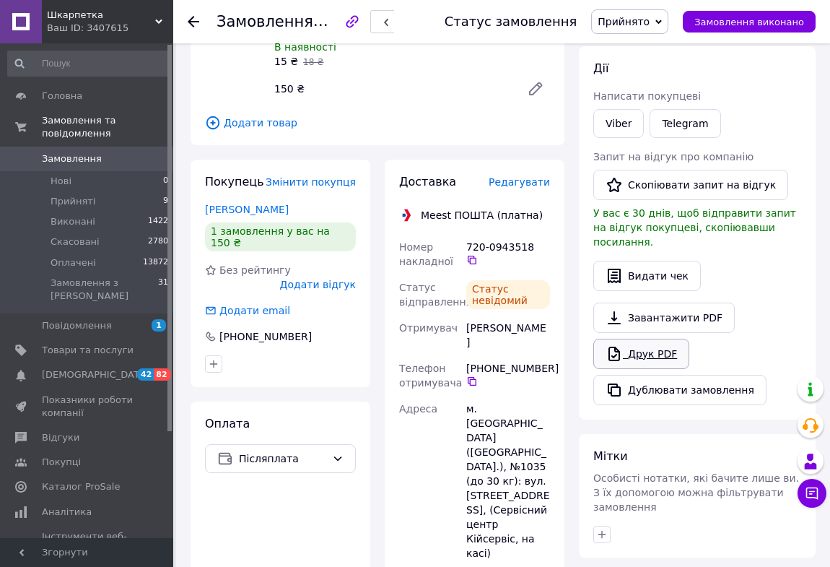
scroll to position [195, 0]
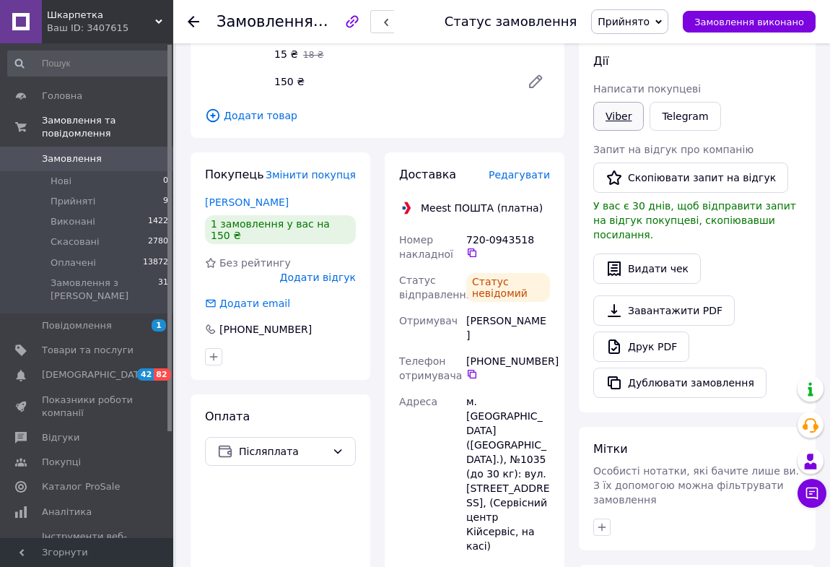
click at [616, 116] on link "Viber" at bounding box center [619, 116] width 51 height 29
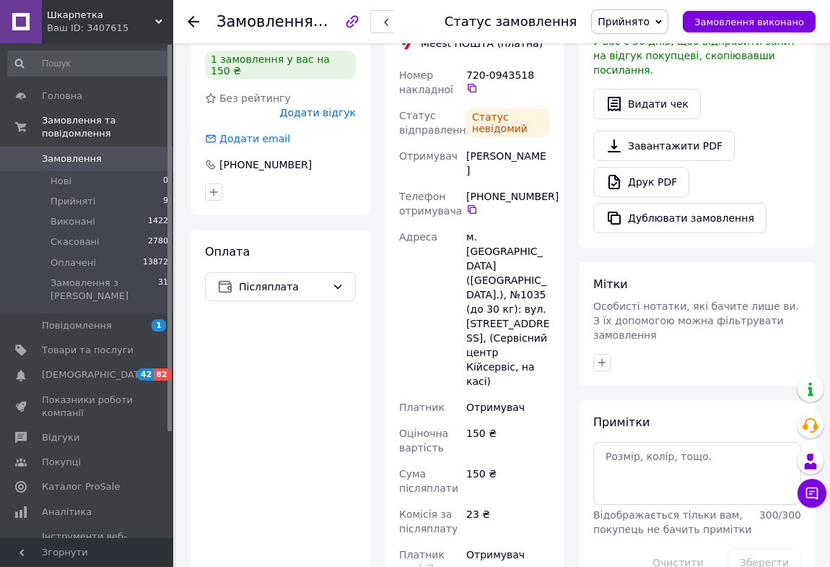
scroll to position [394, 0]
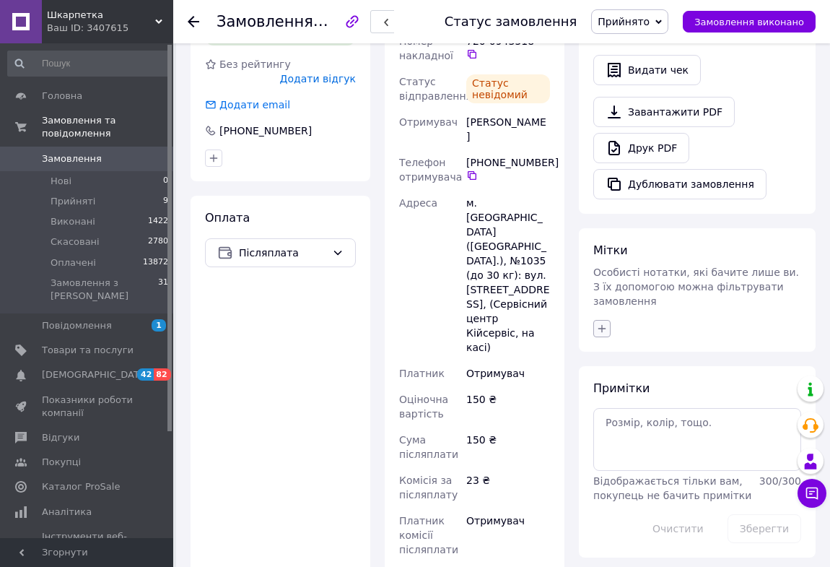
click at [596, 323] on icon "button" at bounding box center [602, 329] width 12 height 12
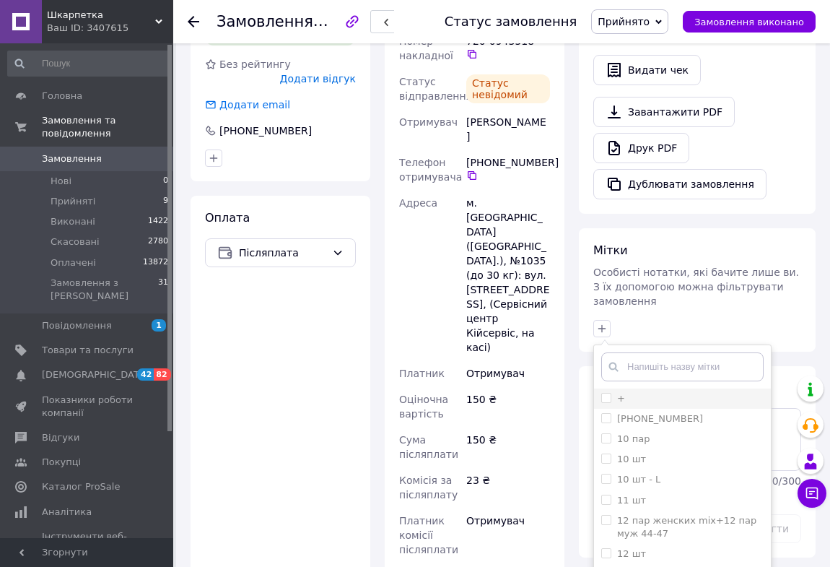
drag, startPoint x: 606, startPoint y: 362, endPoint x: 587, endPoint y: 386, distance: 30.9
click at [606, 393] on input "+" at bounding box center [605, 397] width 9 height 9
checkbox input "true"
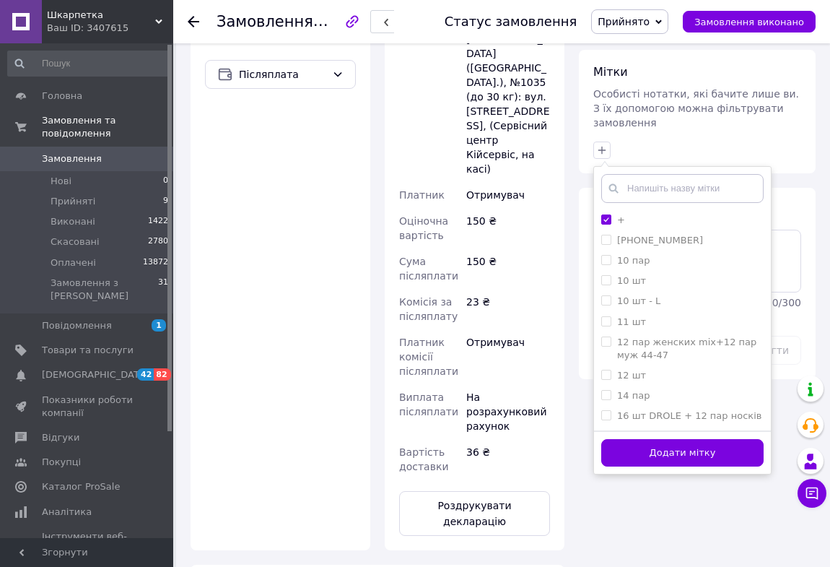
scroll to position [591, 0]
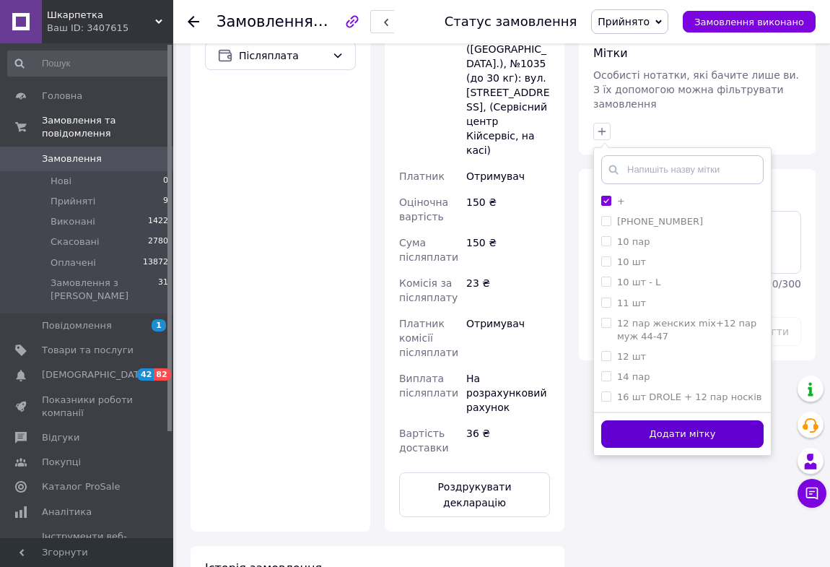
click at [645, 420] on button "Додати мітку" at bounding box center [682, 434] width 162 height 28
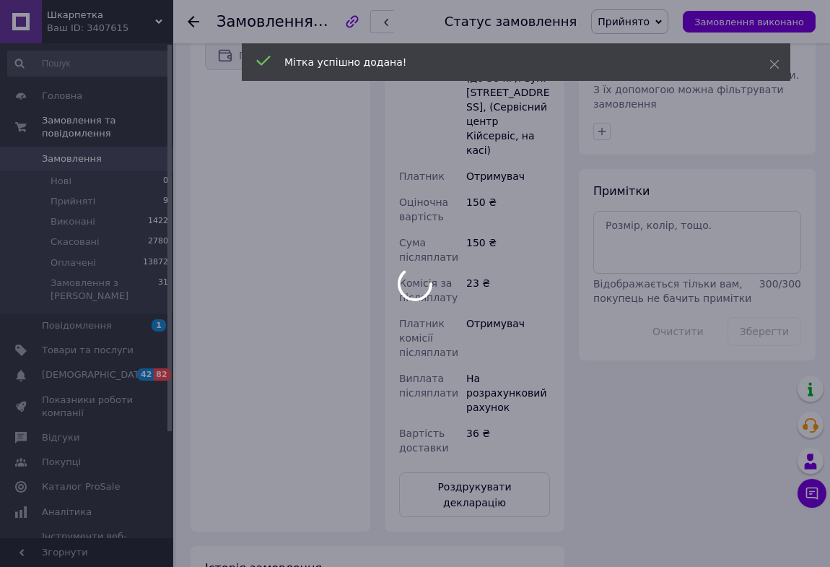
click at [191, 16] on icon at bounding box center [194, 22] width 12 height 12
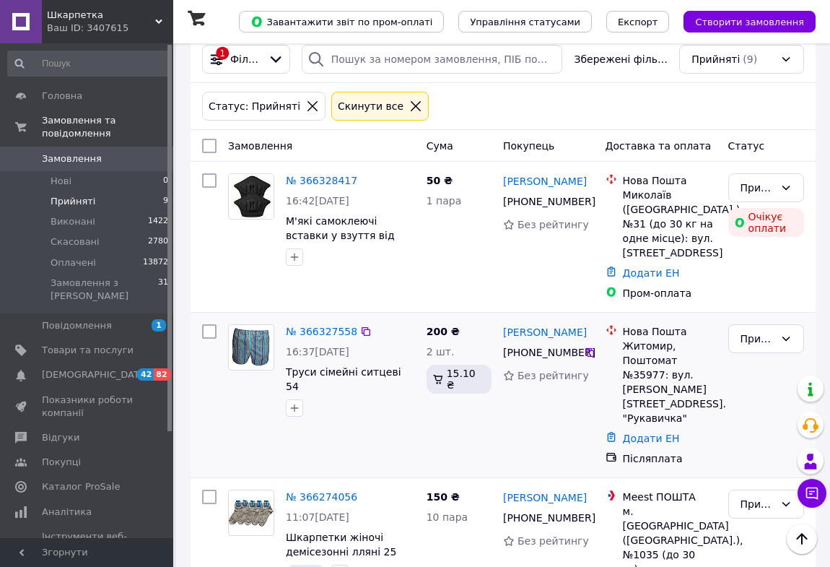
scroll to position [65, 0]
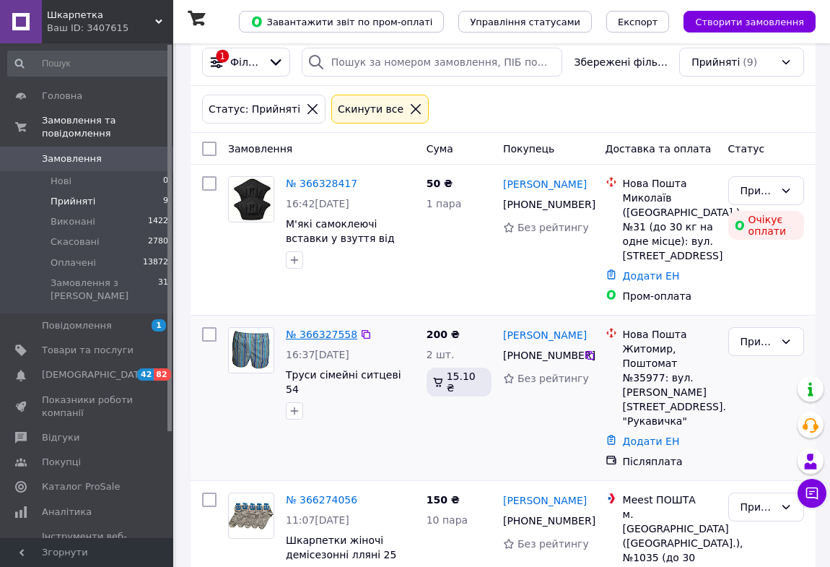
click at [318, 336] on link "№ 366327558" at bounding box center [321, 335] width 71 height 12
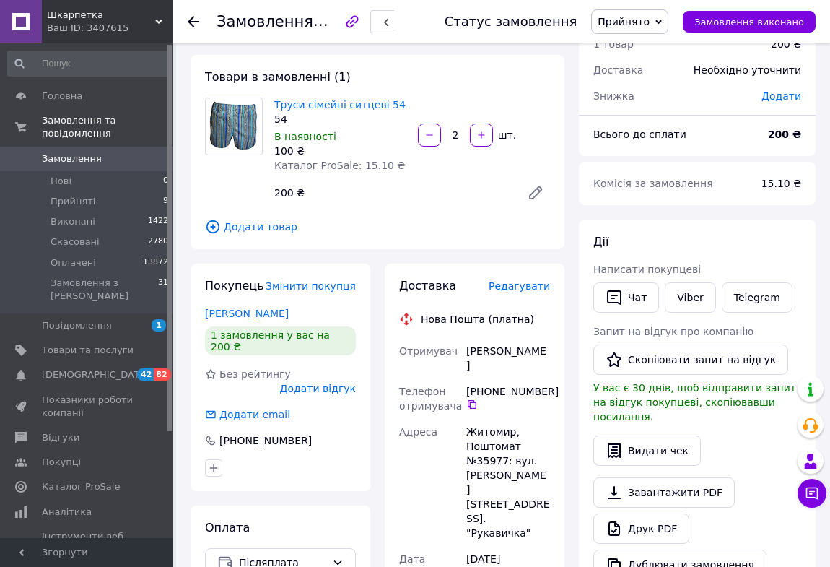
scroll to position [65, 0]
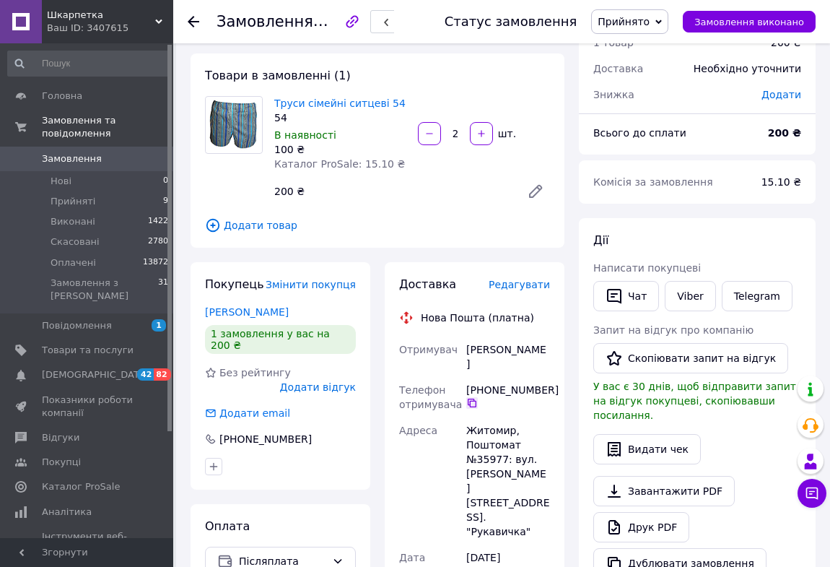
click at [469, 399] on icon at bounding box center [472, 403] width 9 height 9
drag, startPoint x: 466, startPoint y: 350, endPoint x: 534, endPoint y: 353, distance: 67.9
click at [539, 353] on div "[PERSON_NAME]" at bounding box center [509, 356] width 90 height 40
copy div "[PERSON_NAME]"
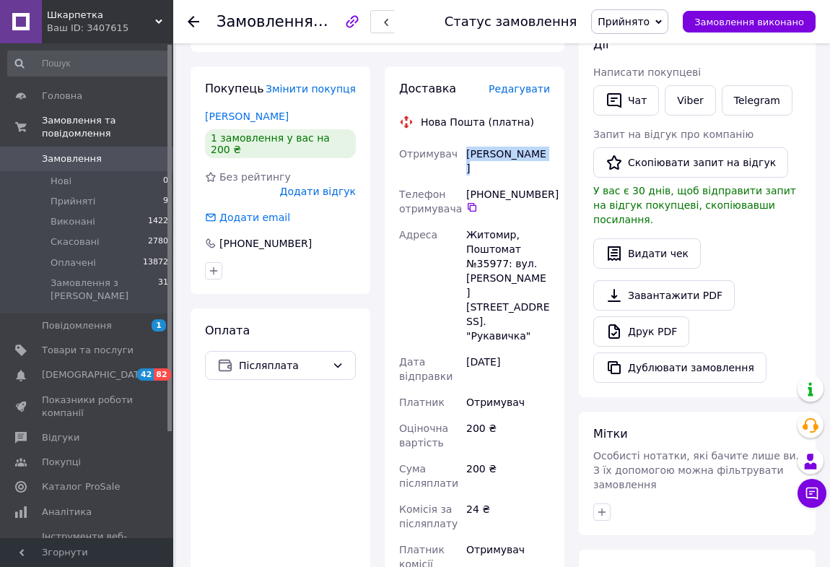
scroll to position [262, 0]
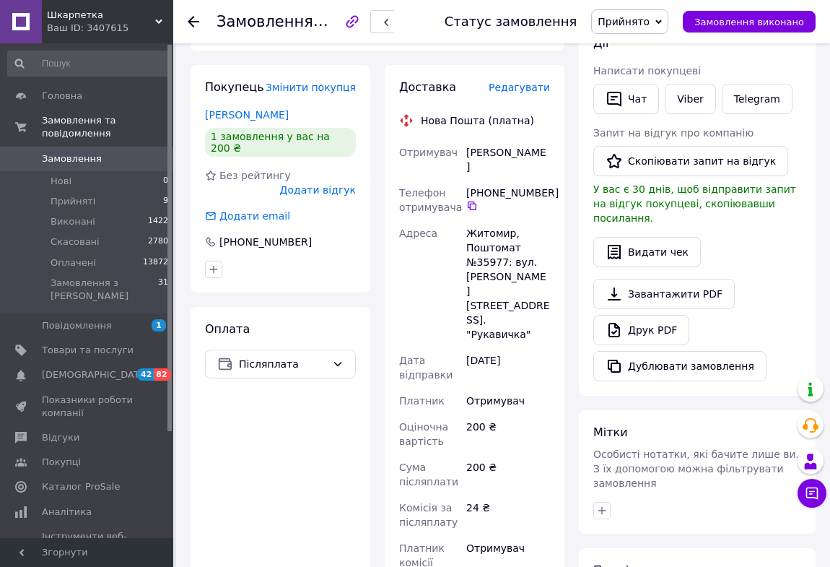
click at [490, 250] on div "Житомир, Поштомат №35977: вул. [PERSON_NAME][STREET_ADDRESS]. "Рукавичка"" at bounding box center [509, 283] width 90 height 127
copy div "35977"
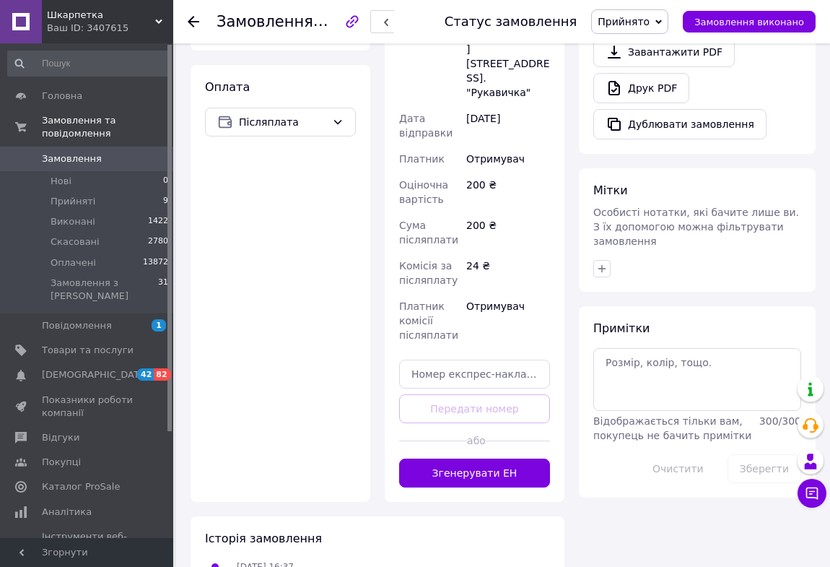
scroll to position [525, 0]
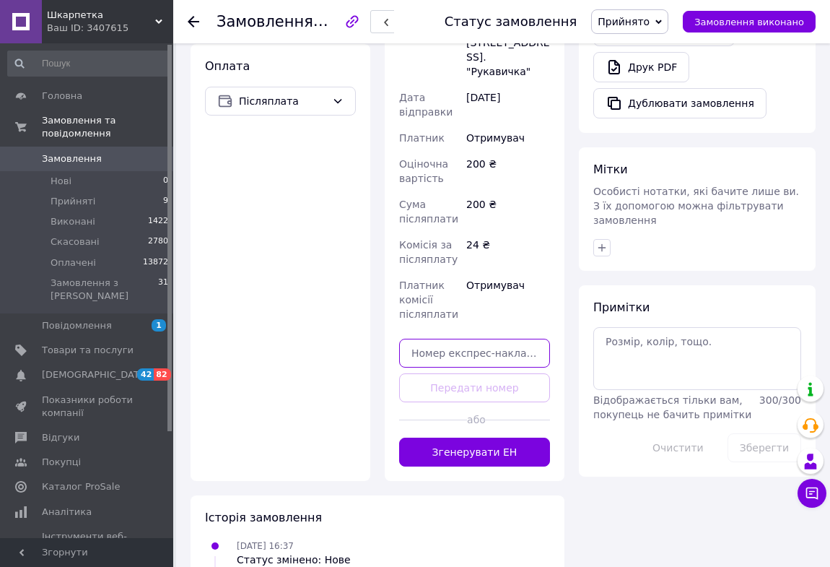
click at [437, 339] on input "text" at bounding box center [474, 353] width 151 height 29
paste input "20451269205397"
type input "20451269205397"
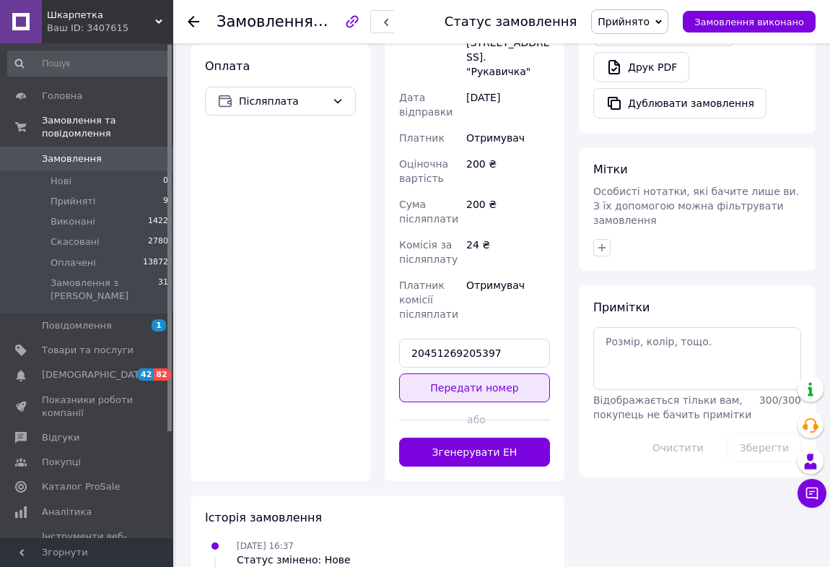
click at [429, 373] on button "Передати номер" at bounding box center [474, 387] width 151 height 29
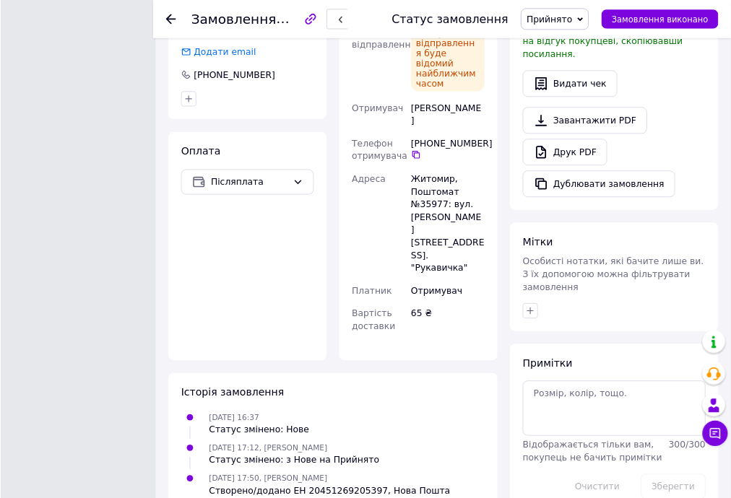
scroll to position [419, 0]
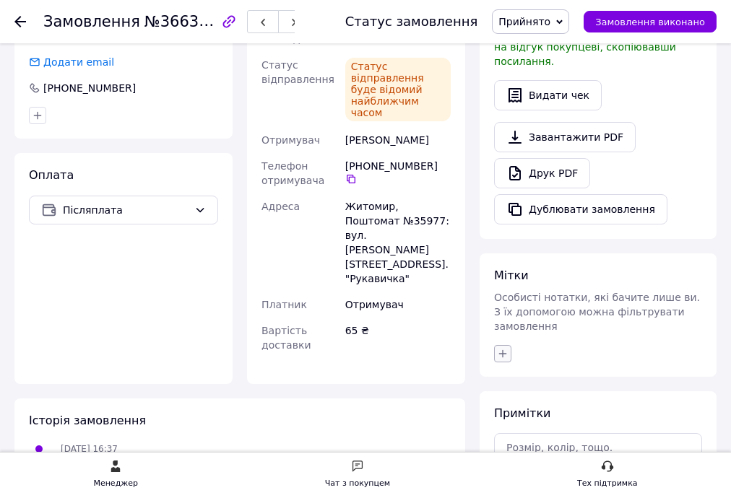
click at [503, 349] on icon "button" at bounding box center [503, 353] width 8 height 8
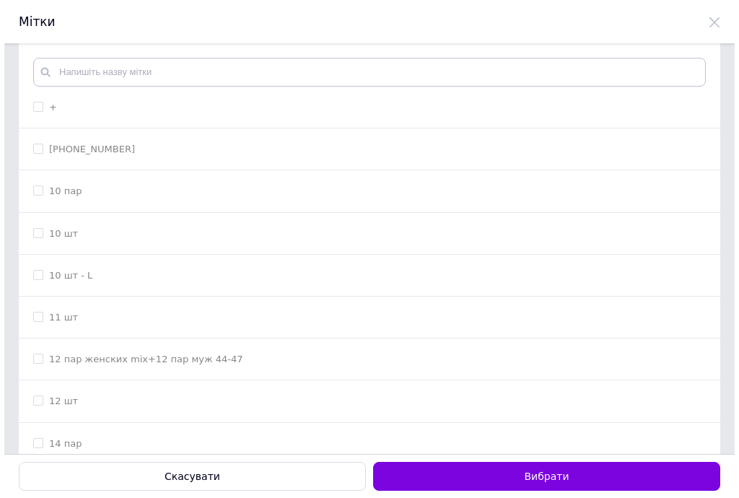
scroll to position [0, 0]
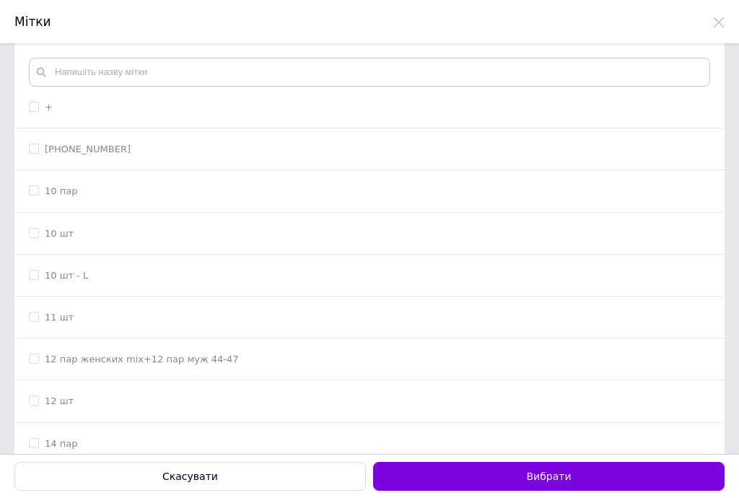
click at [33, 108] on input "+" at bounding box center [33, 106] width 9 height 9
checkbox input "true"
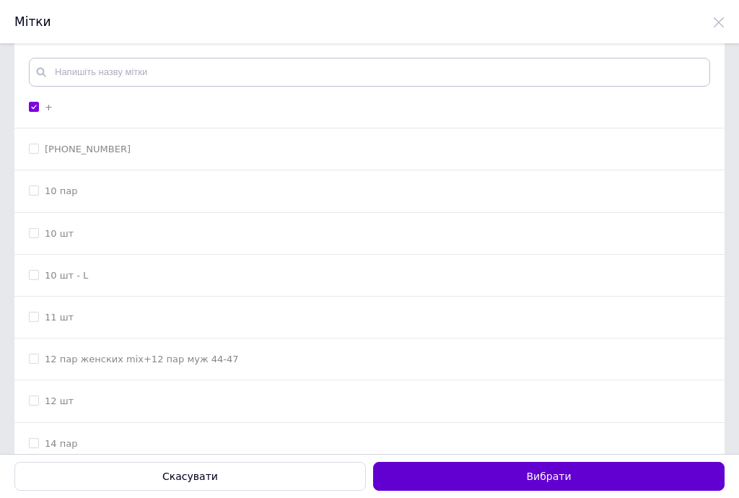
click at [479, 472] on button "Вибрати" at bounding box center [549, 476] width 352 height 29
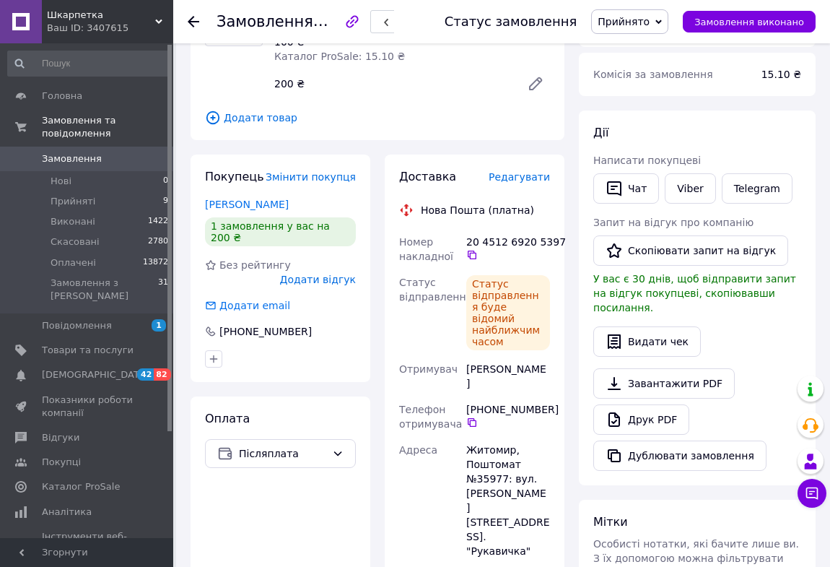
scroll to position [123, 0]
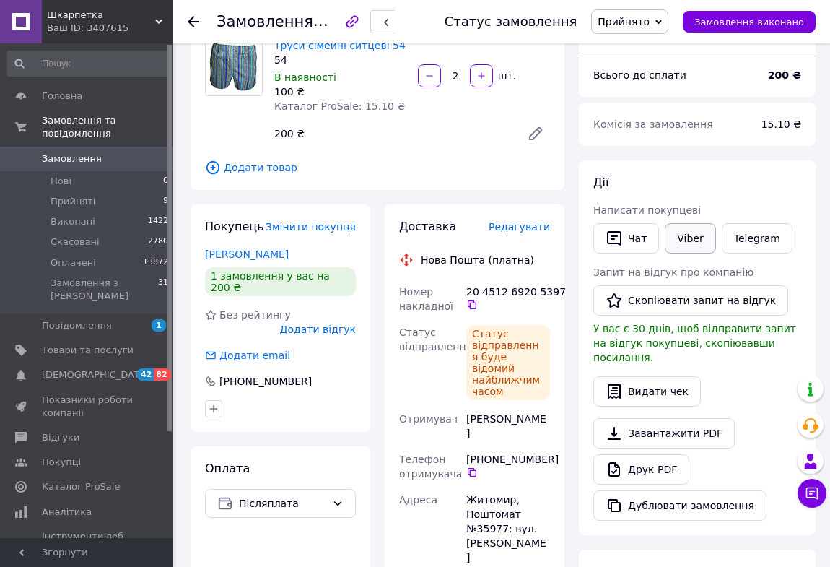
click at [691, 239] on link "Viber" at bounding box center [690, 238] width 51 height 30
click at [194, 20] on icon at bounding box center [194, 22] width 12 height 12
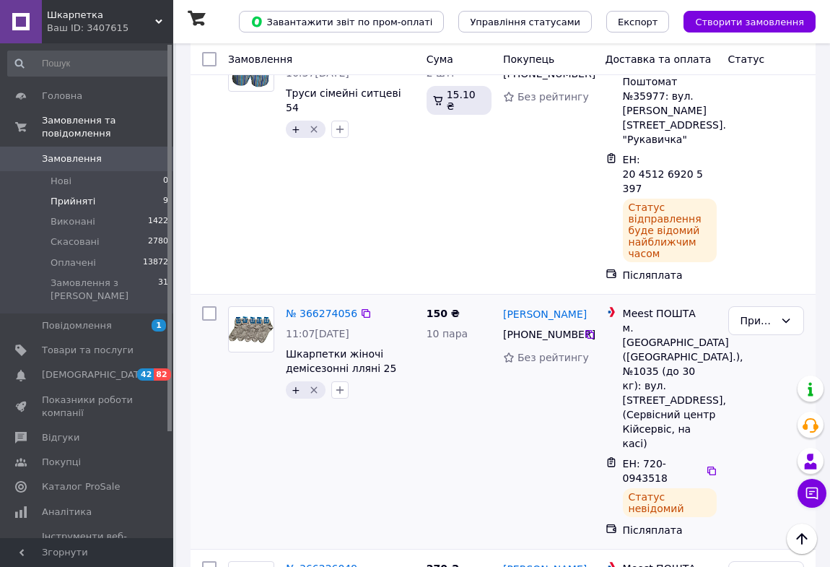
scroll to position [394, 0]
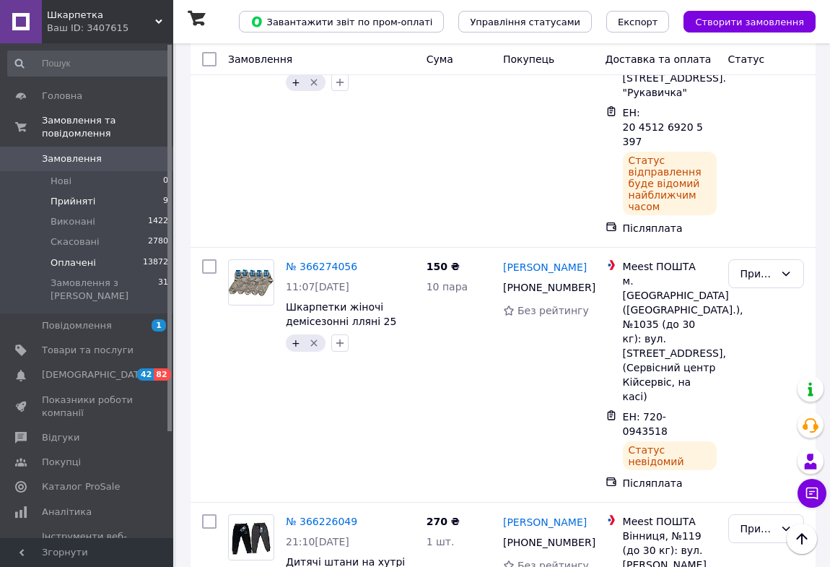
click at [79, 256] on span "Оплачені" at bounding box center [73, 262] width 45 height 13
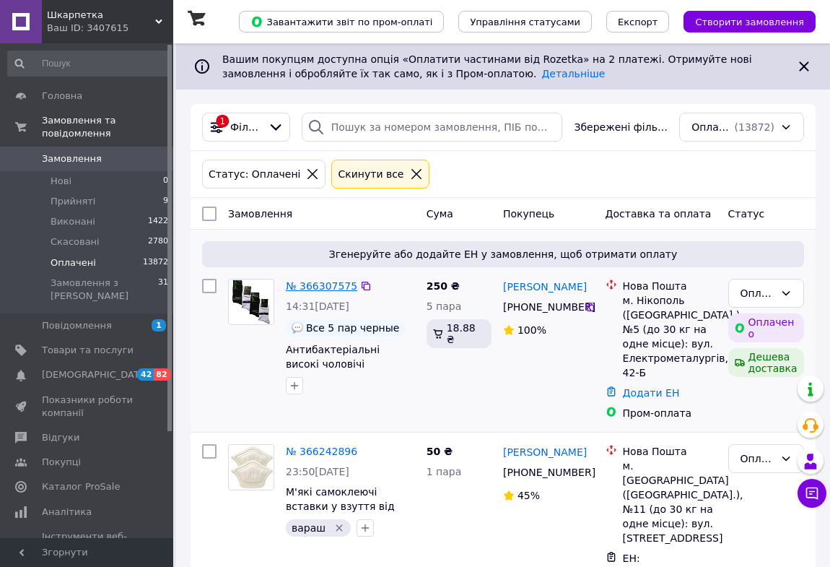
click at [310, 284] on link "№ 366307575" at bounding box center [321, 286] width 71 height 12
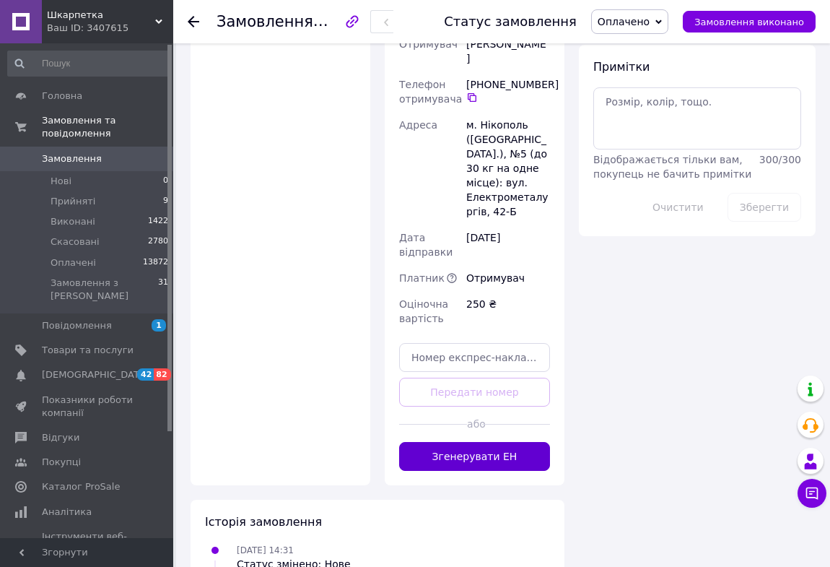
scroll to position [853, 0]
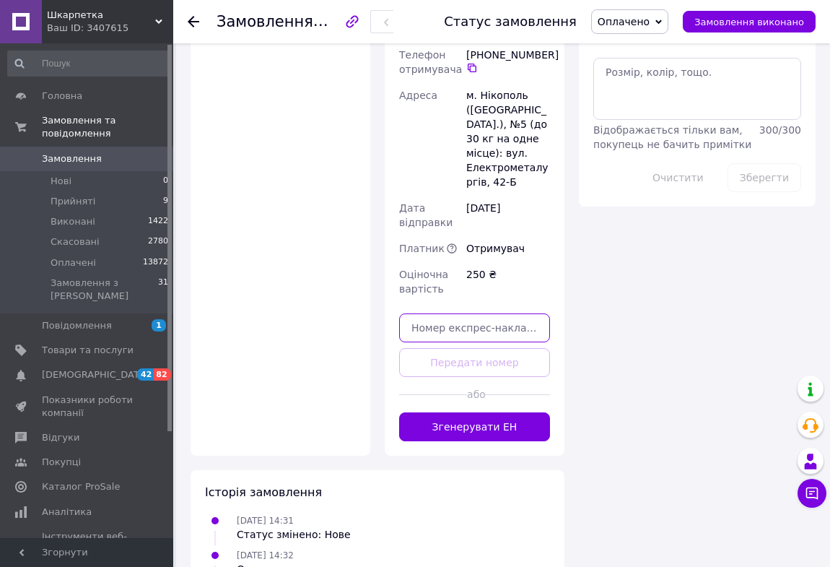
click at [437, 313] on input "text" at bounding box center [474, 327] width 151 height 29
type input "20451269208441"
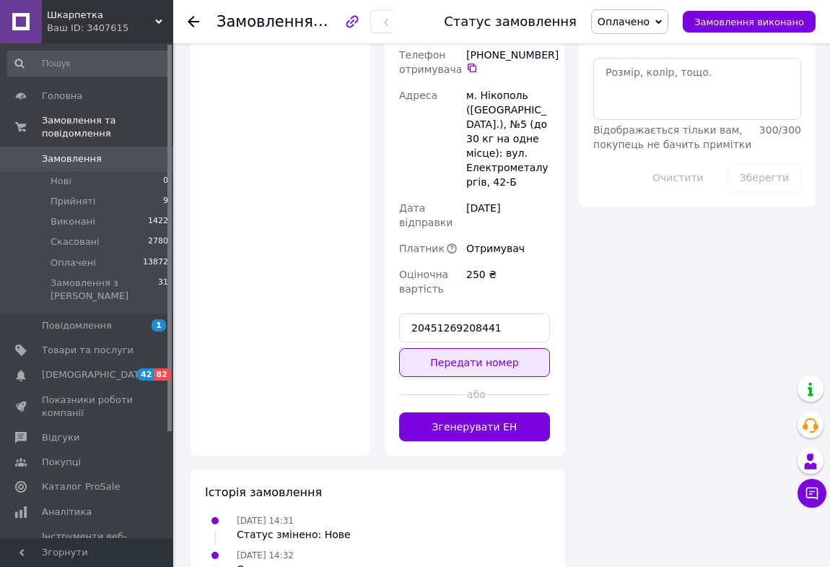
click at [493, 348] on button "Передати номер" at bounding box center [474, 362] width 151 height 29
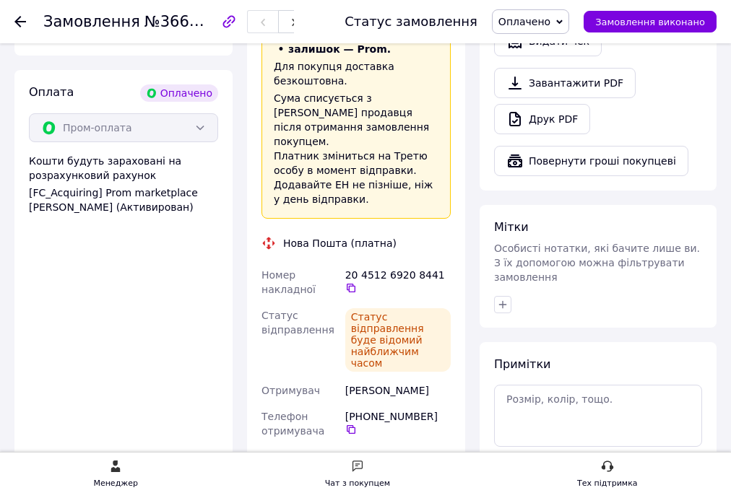
scroll to position [506, 0]
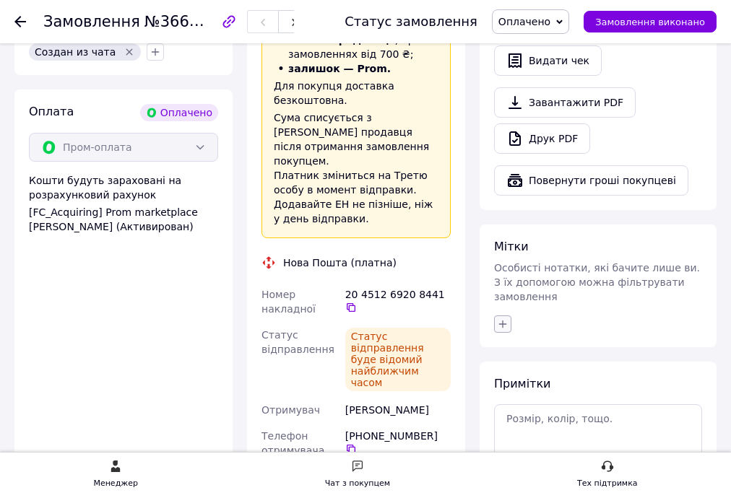
click at [504, 318] on icon "button" at bounding box center [503, 324] width 12 height 12
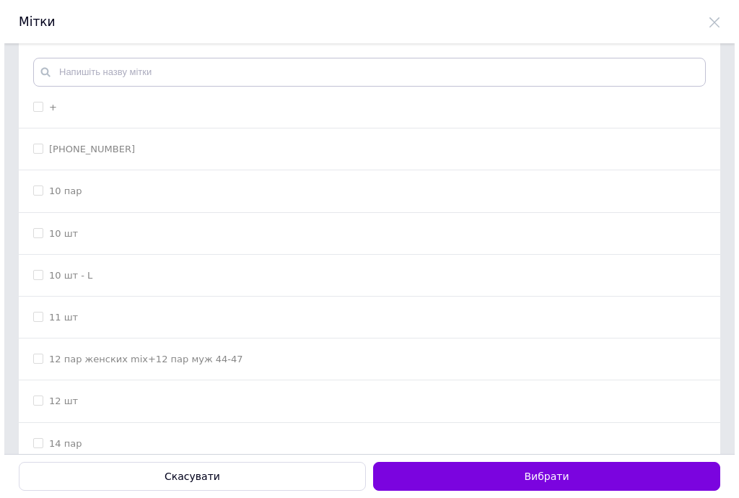
scroll to position [0, 0]
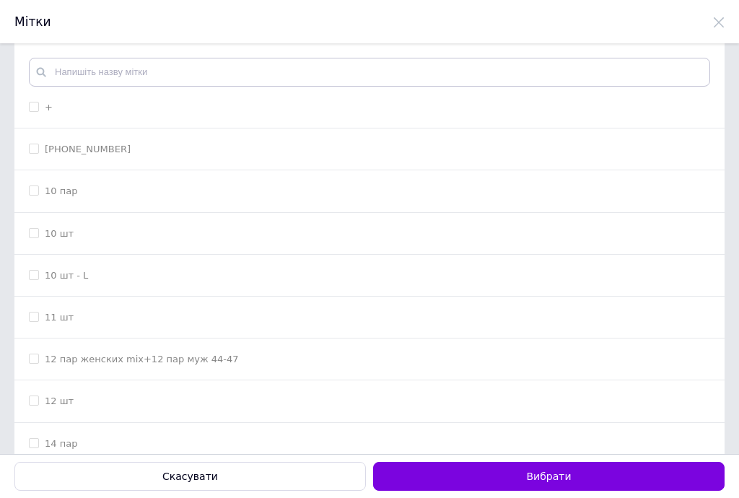
click at [32, 108] on input "+" at bounding box center [33, 106] width 9 height 9
checkbox input "true"
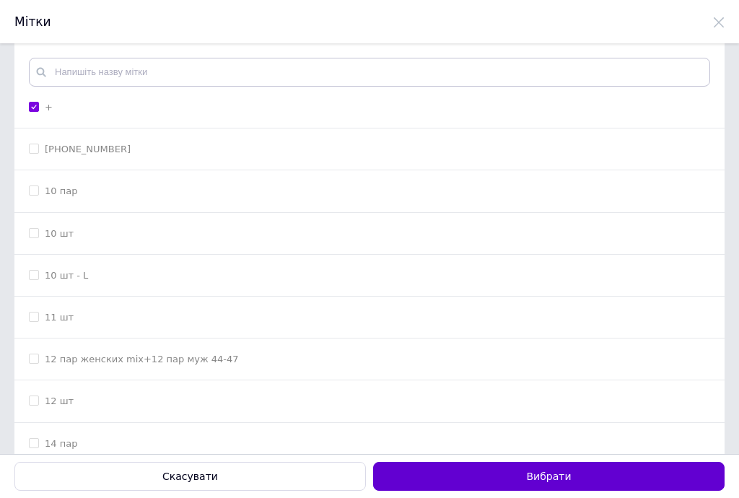
drag, startPoint x: 482, startPoint y: 474, endPoint x: 498, endPoint y: 468, distance: 17.2
click at [482, 474] on button "Вибрати" at bounding box center [549, 476] width 352 height 29
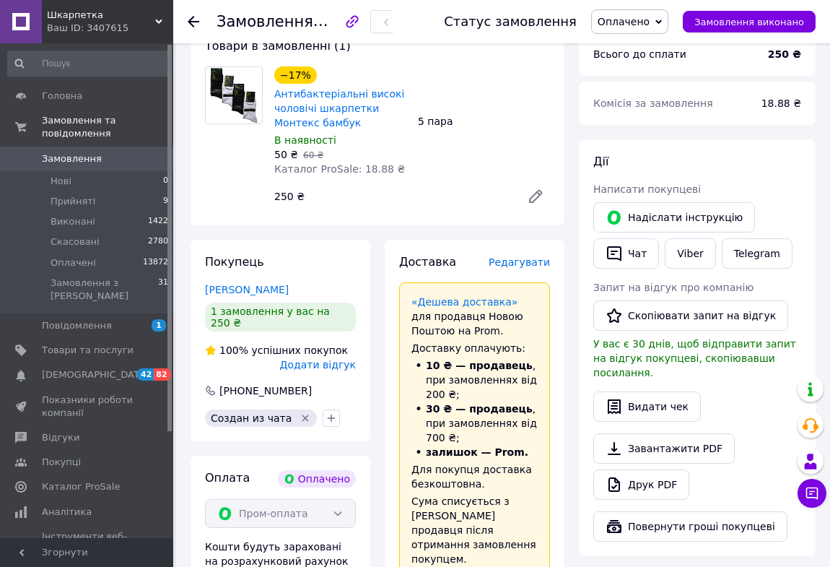
scroll to position [140, 0]
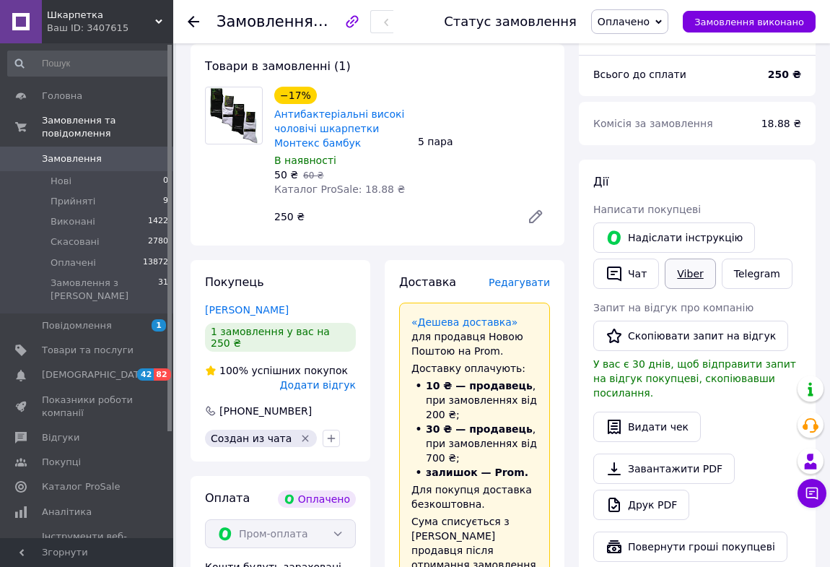
click at [692, 278] on link "Viber" at bounding box center [690, 274] width 51 height 30
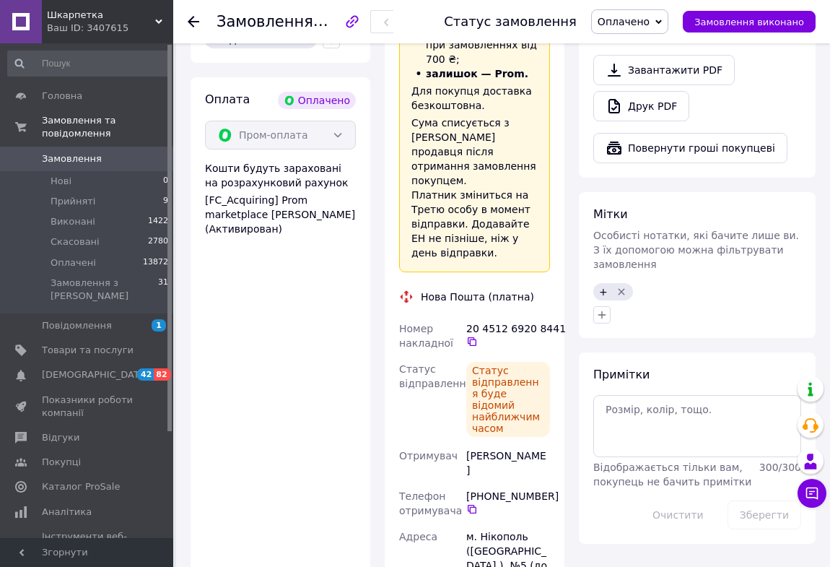
scroll to position [599, 0]
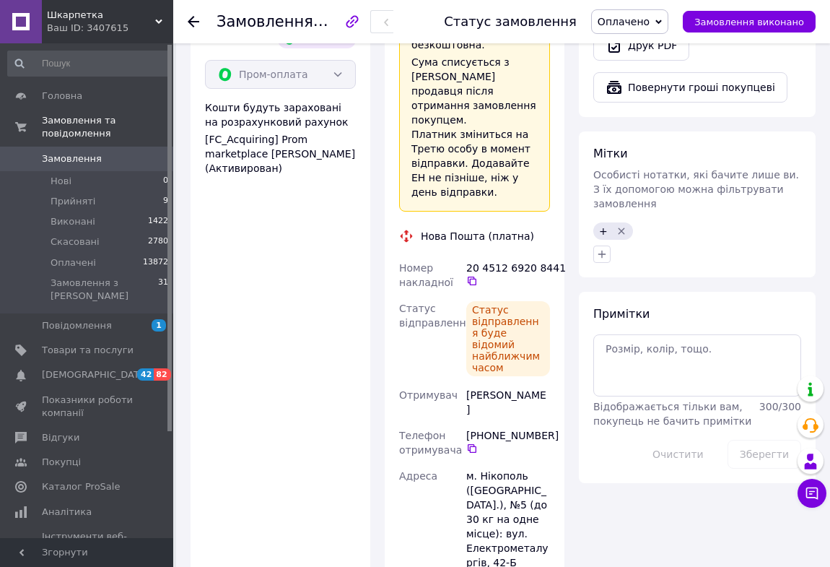
click at [194, 22] on use at bounding box center [194, 22] width 12 height 12
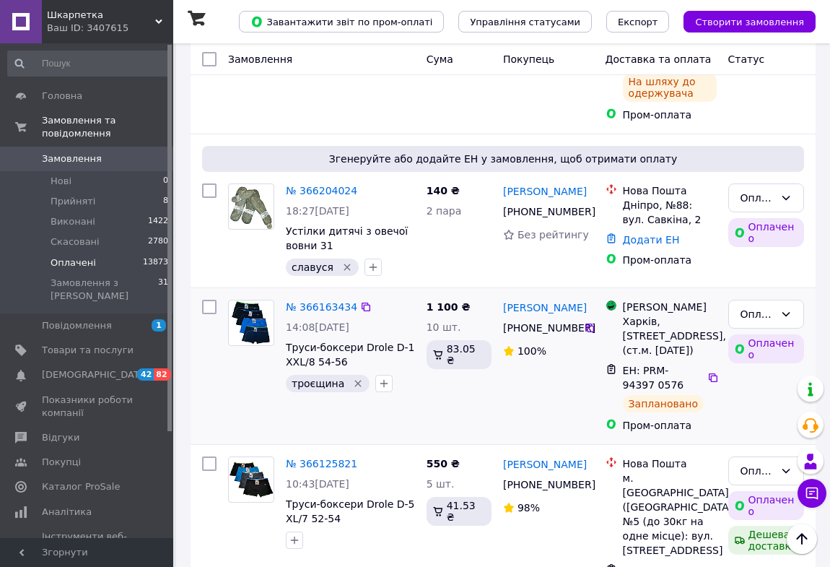
scroll to position [1050, 0]
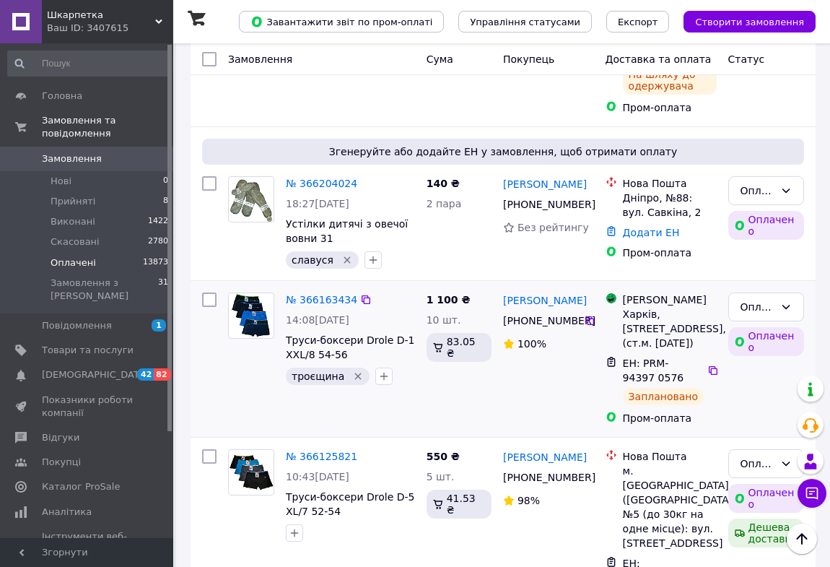
click at [352, 370] on icon "Видалити мітку" at bounding box center [358, 376] width 12 height 12
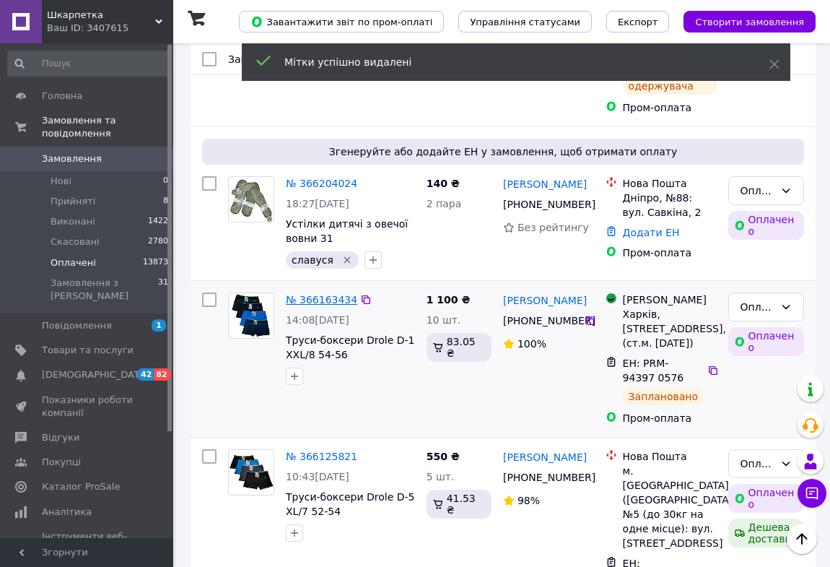
click at [325, 294] on link "№ 366163434" at bounding box center [321, 300] width 71 height 12
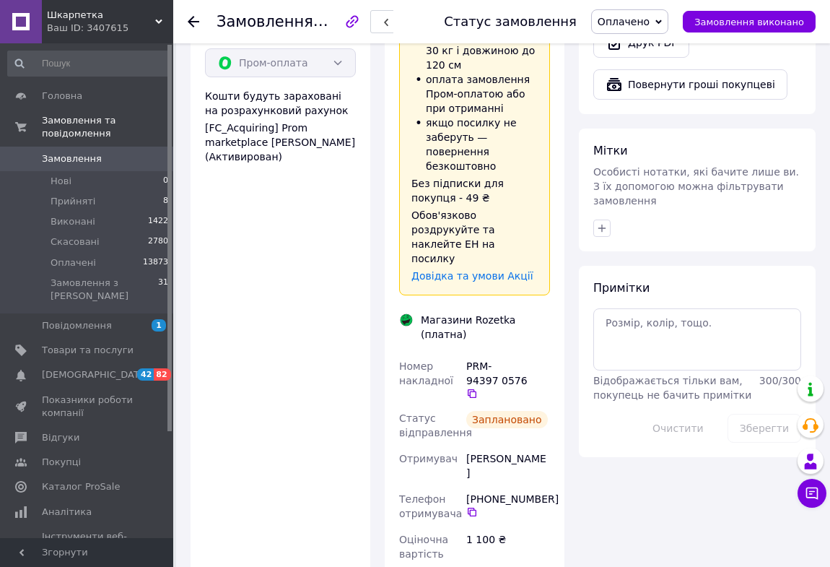
scroll to position [817, 0]
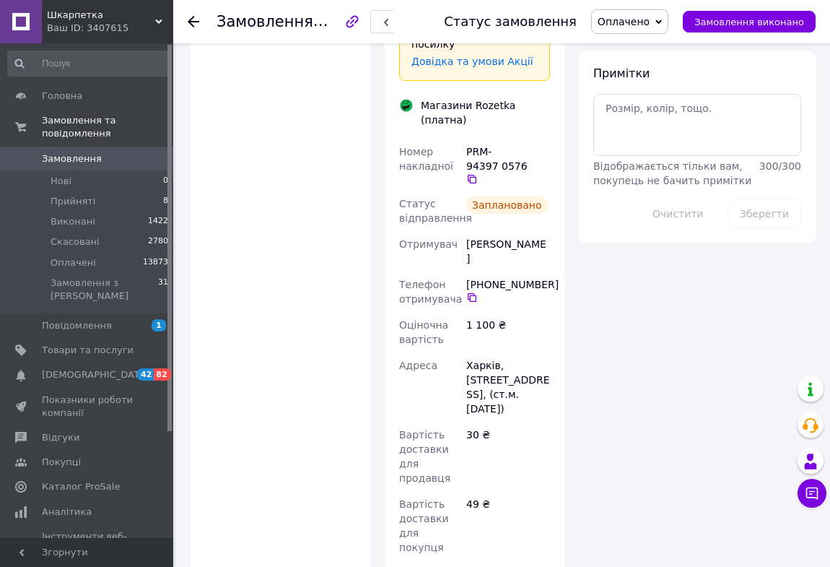
click at [194, 18] on icon at bounding box center [194, 22] width 12 height 12
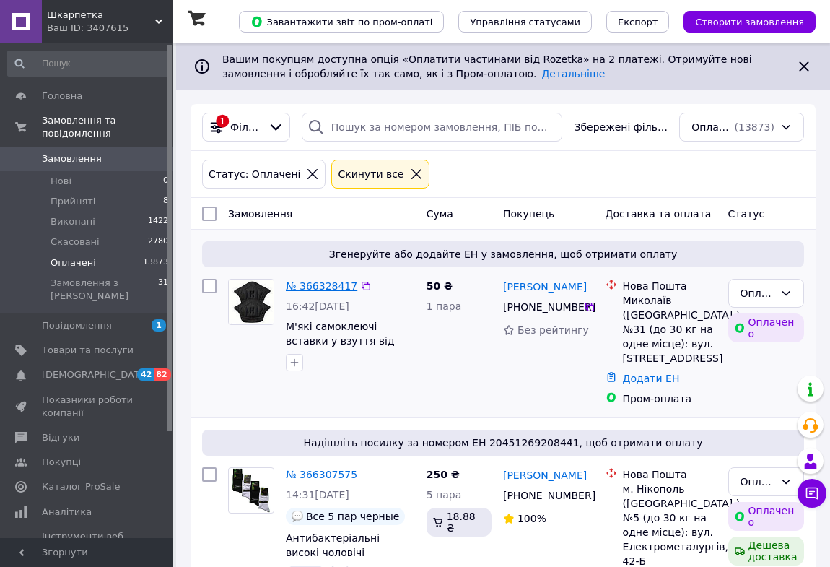
click at [320, 285] on link "№ 366328417" at bounding box center [321, 286] width 71 height 12
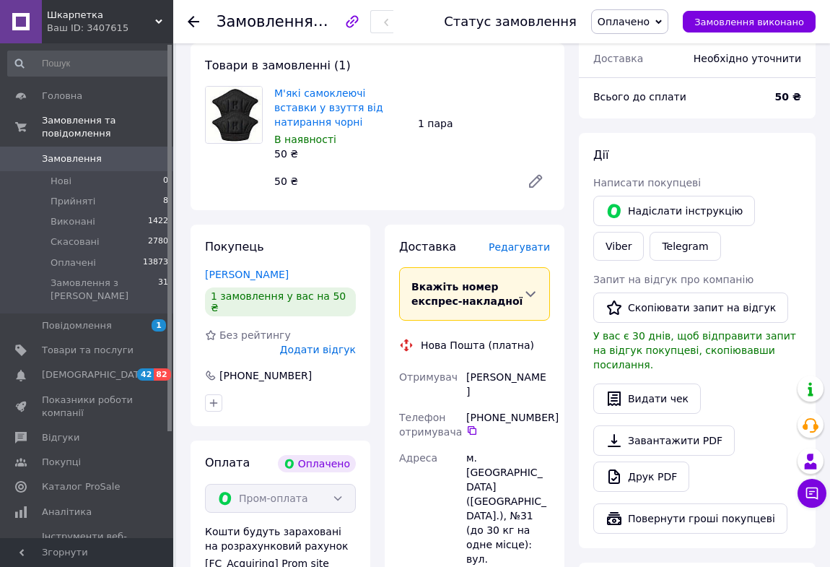
scroll to position [131, 0]
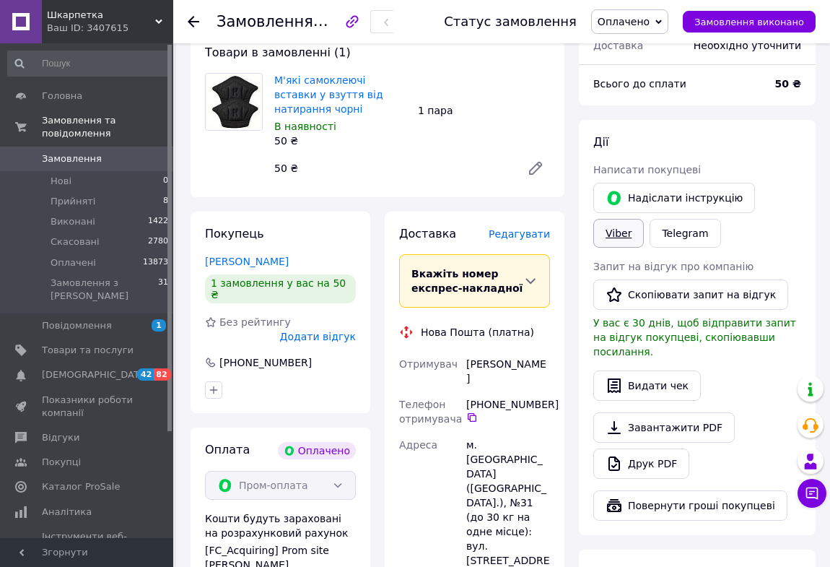
click at [644, 219] on link "Viber" at bounding box center [619, 233] width 51 height 29
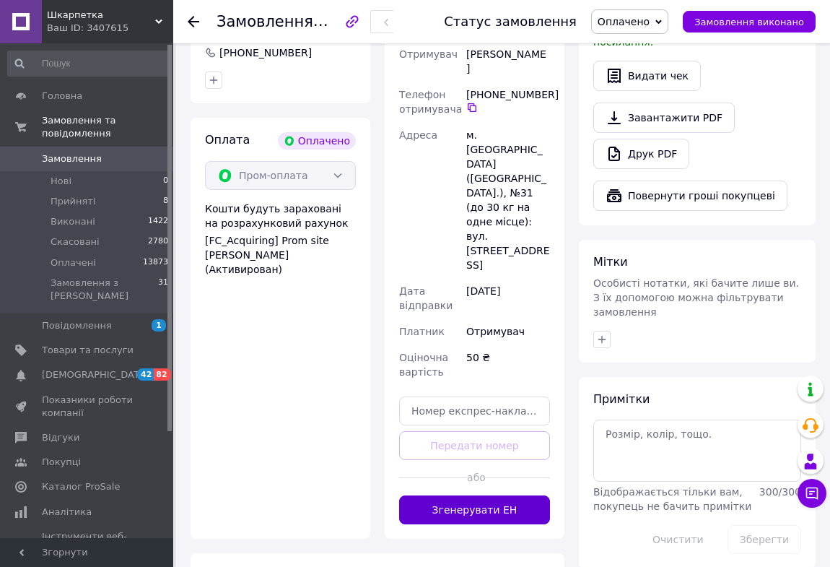
scroll to position [459, 0]
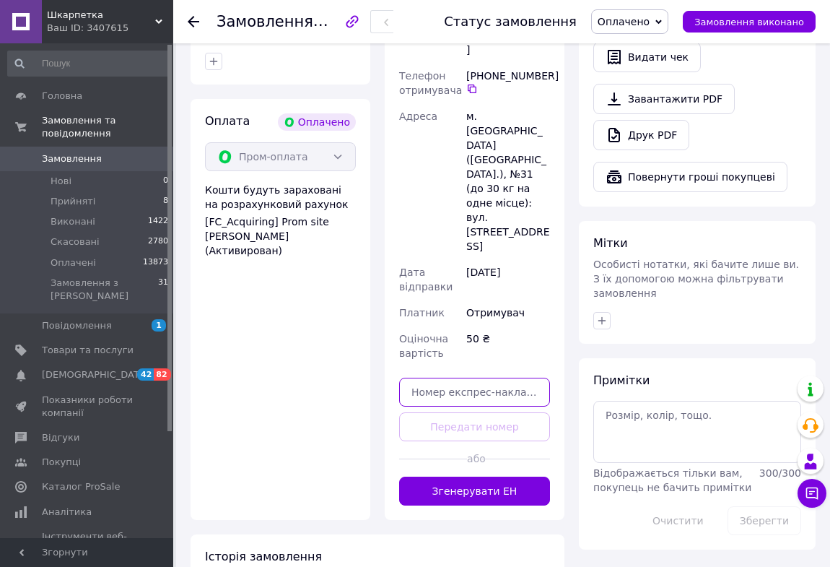
click at [437, 378] on input "text" at bounding box center [474, 392] width 151 height 29
type input "20451269212713"
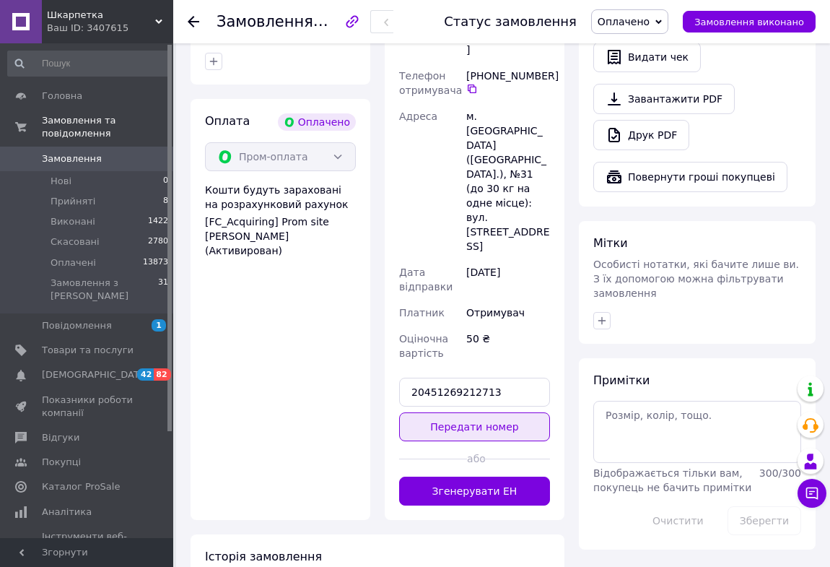
click at [457, 412] on button "Передати номер" at bounding box center [474, 426] width 151 height 29
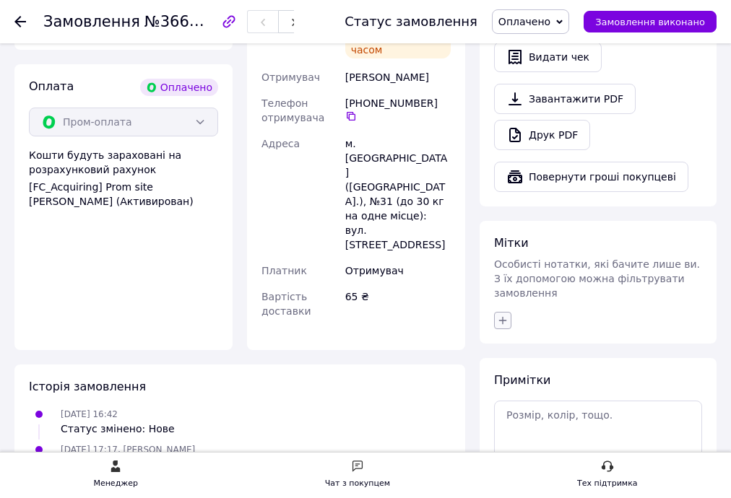
click at [500, 315] on icon "button" at bounding box center [503, 321] width 12 height 12
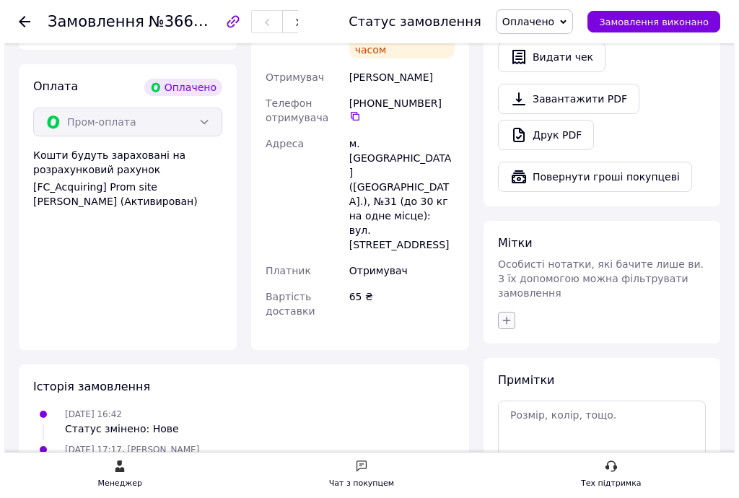
scroll to position [0, 0]
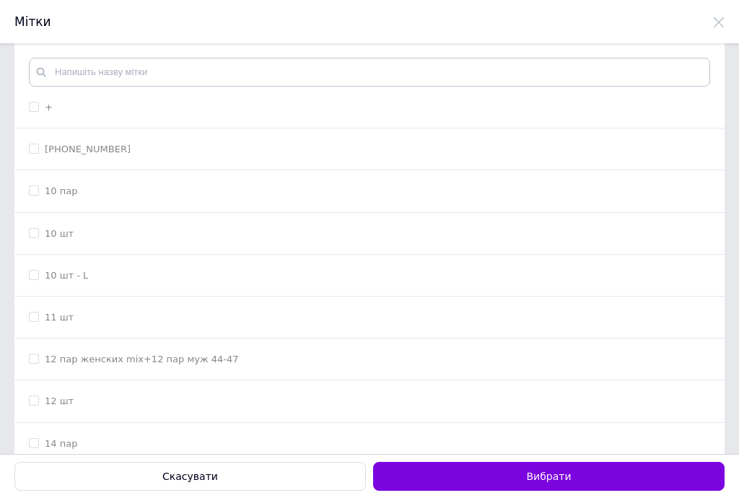
drag, startPoint x: 32, startPoint y: 105, endPoint x: 39, endPoint y: 108, distance: 8.1
click at [34, 105] on input "+" at bounding box center [33, 106] width 9 height 9
checkbox input "true"
drag, startPoint x: 543, startPoint y: 474, endPoint x: 577, endPoint y: 463, distance: 35.6
click at [544, 474] on button "Вибрати" at bounding box center [549, 476] width 352 height 29
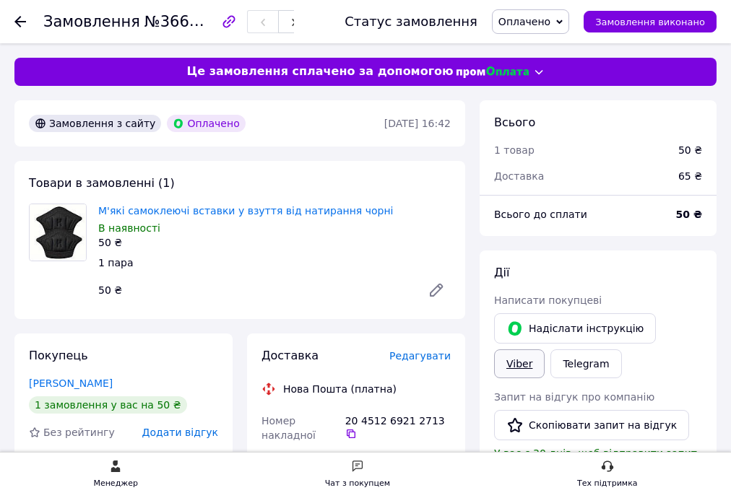
click at [544, 349] on link "Viber" at bounding box center [519, 363] width 51 height 29
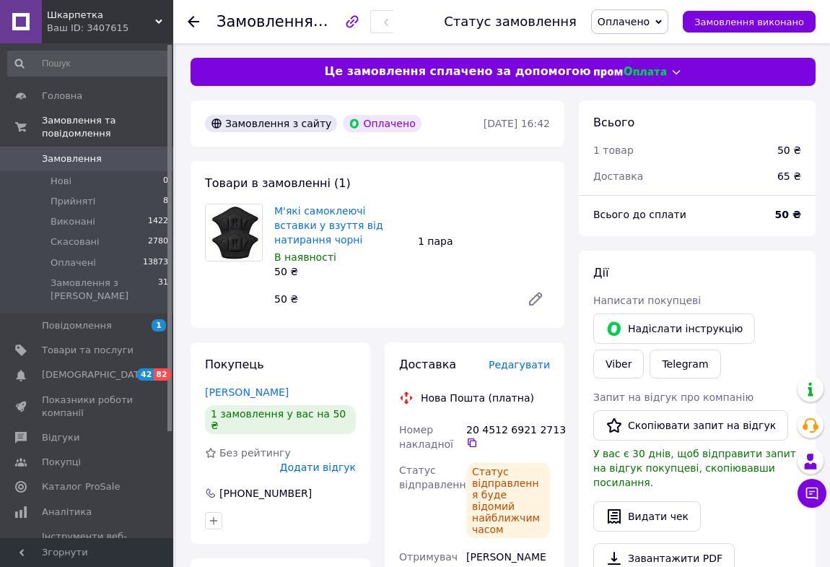
click at [197, 21] on use at bounding box center [194, 22] width 12 height 12
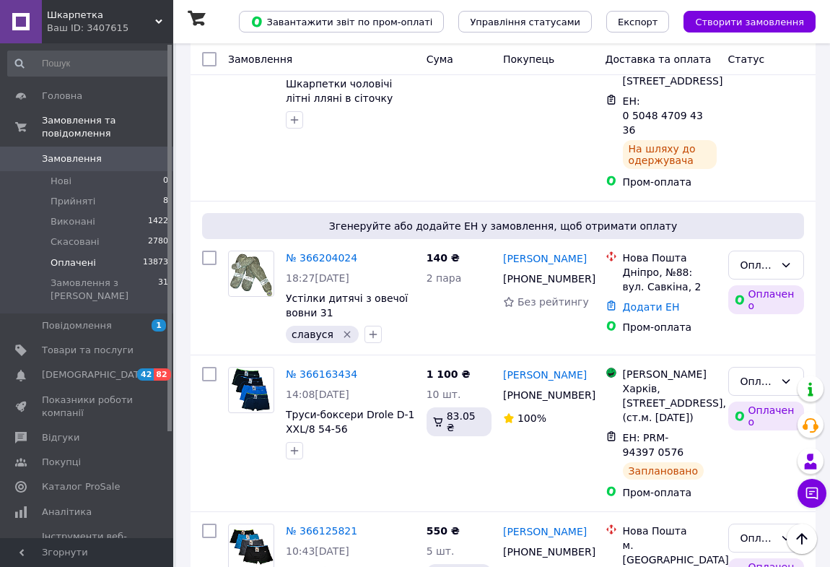
scroll to position [1247, 0]
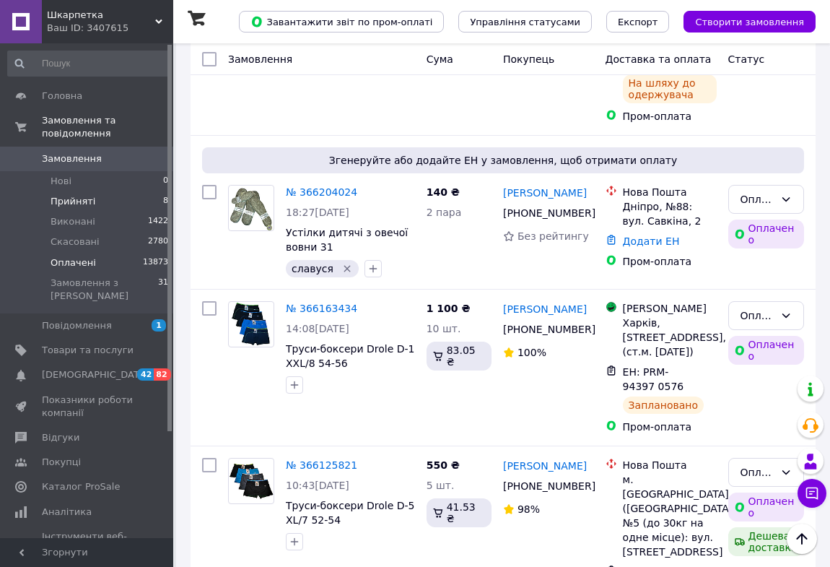
click at [72, 195] on span "Прийняті" at bounding box center [73, 201] width 45 height 13
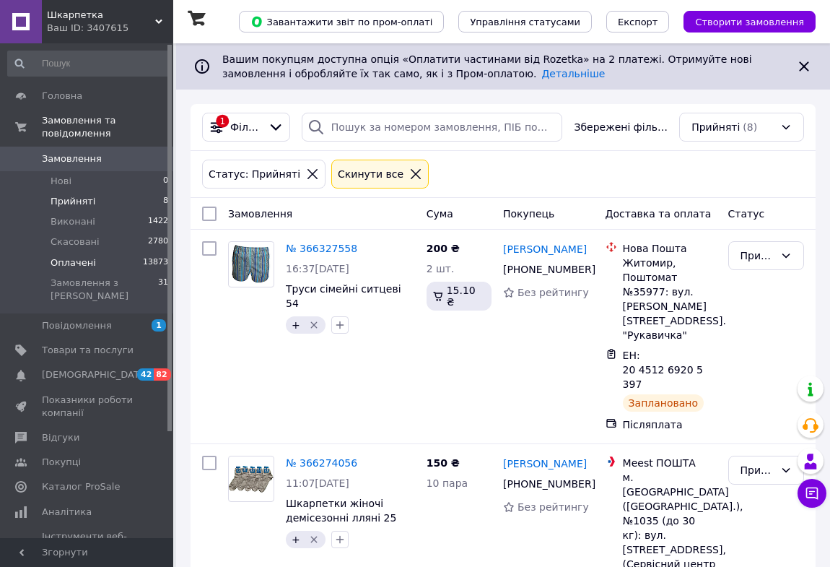
click at [84, 256] on span "Оплачені" at bounding box center [73, 262] width 45 height 13
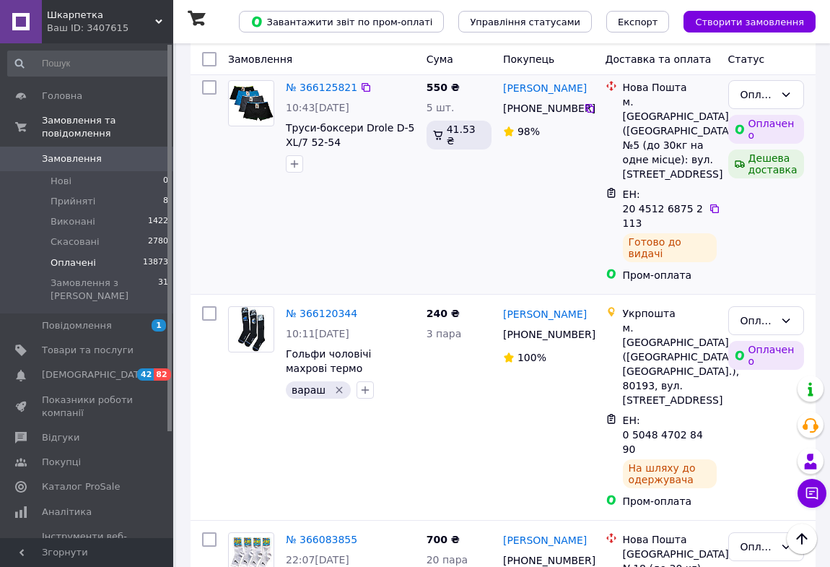
scroll to position [1641, 0]
